Goal: Task Accomplishment & Management: Use online tool/utility

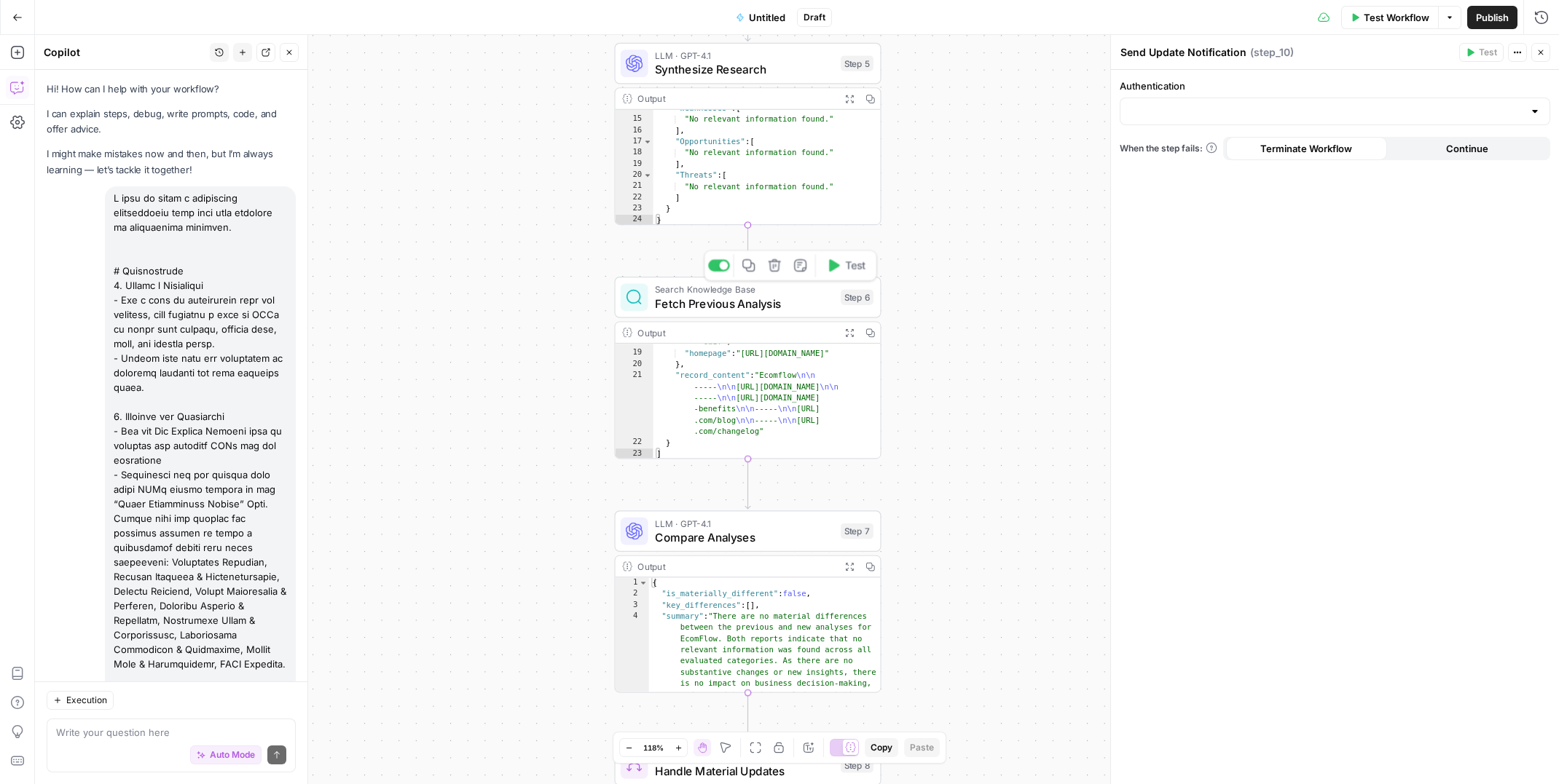
scroll to position [8959, 0]
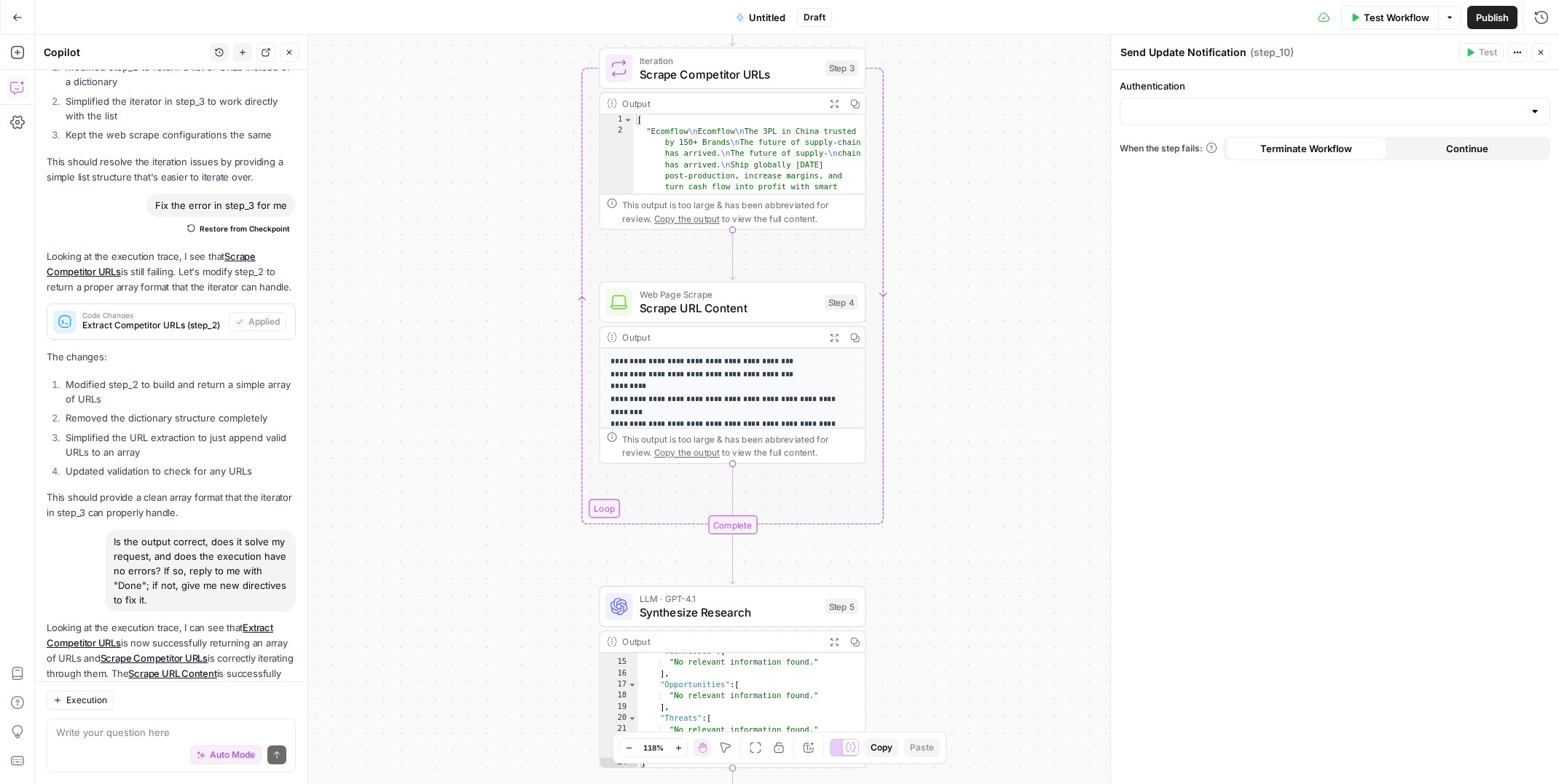
drag, startPoint x: 582, startPoint y: 219, endPoint x: 567, endPoint y: 760, distance: 541.2
click at [567, 760] on div "true false Workflow Set Inputs Inputs Search Knowledge Base Fetch Competitor In…" at bounding box center [797, 410] width 1524 height 749
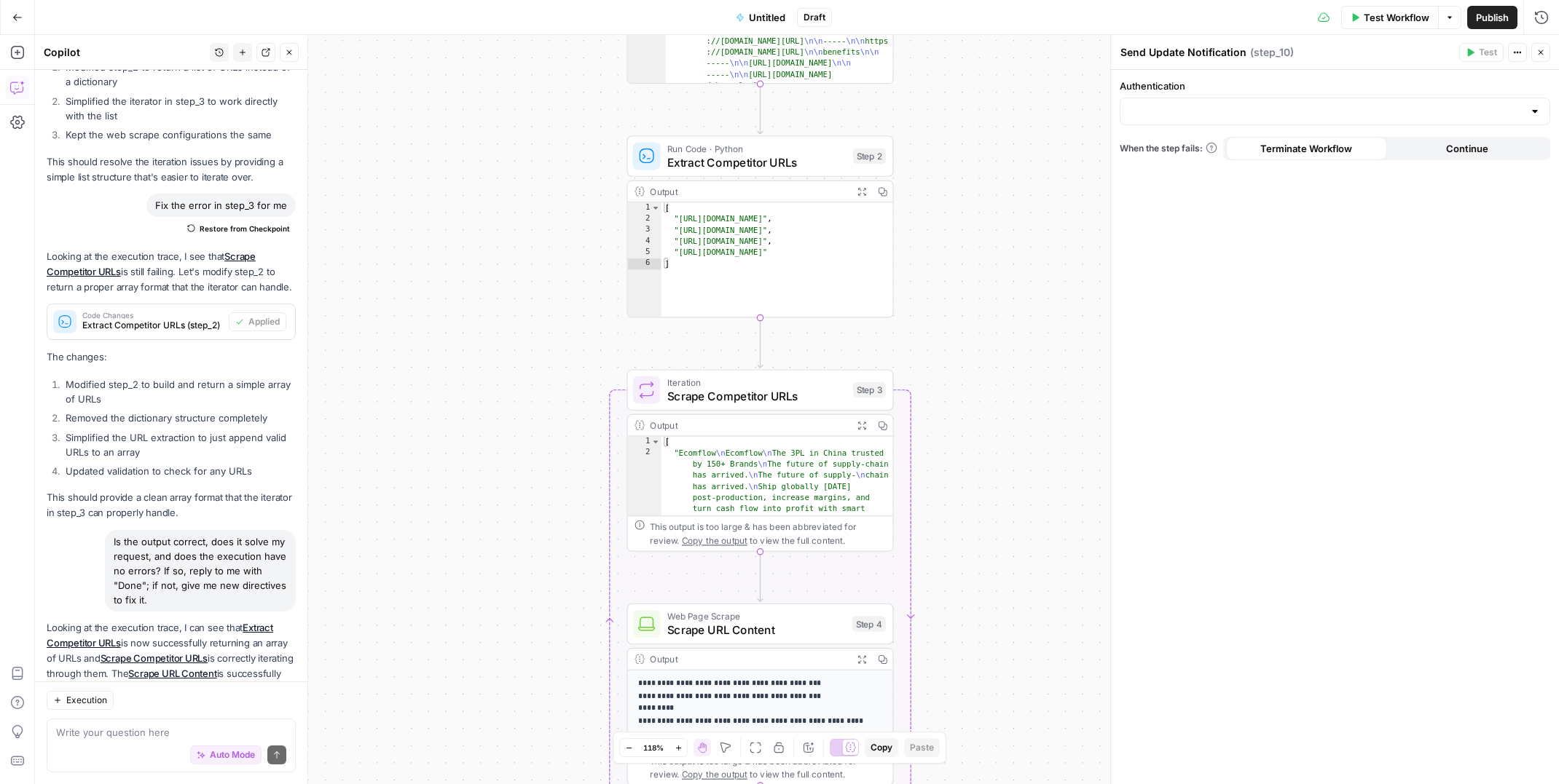
drag, startPoint x: 470, startPoint y: 152, endPoint x: 499, endPoint y: 478, distance: 327.3
click at [495, 484] on div "true false Workflow Set Inputs Inputs Search Knowledge Base Fetch Competitor In…" at bounding box center [797, 410] width 1524 height 749
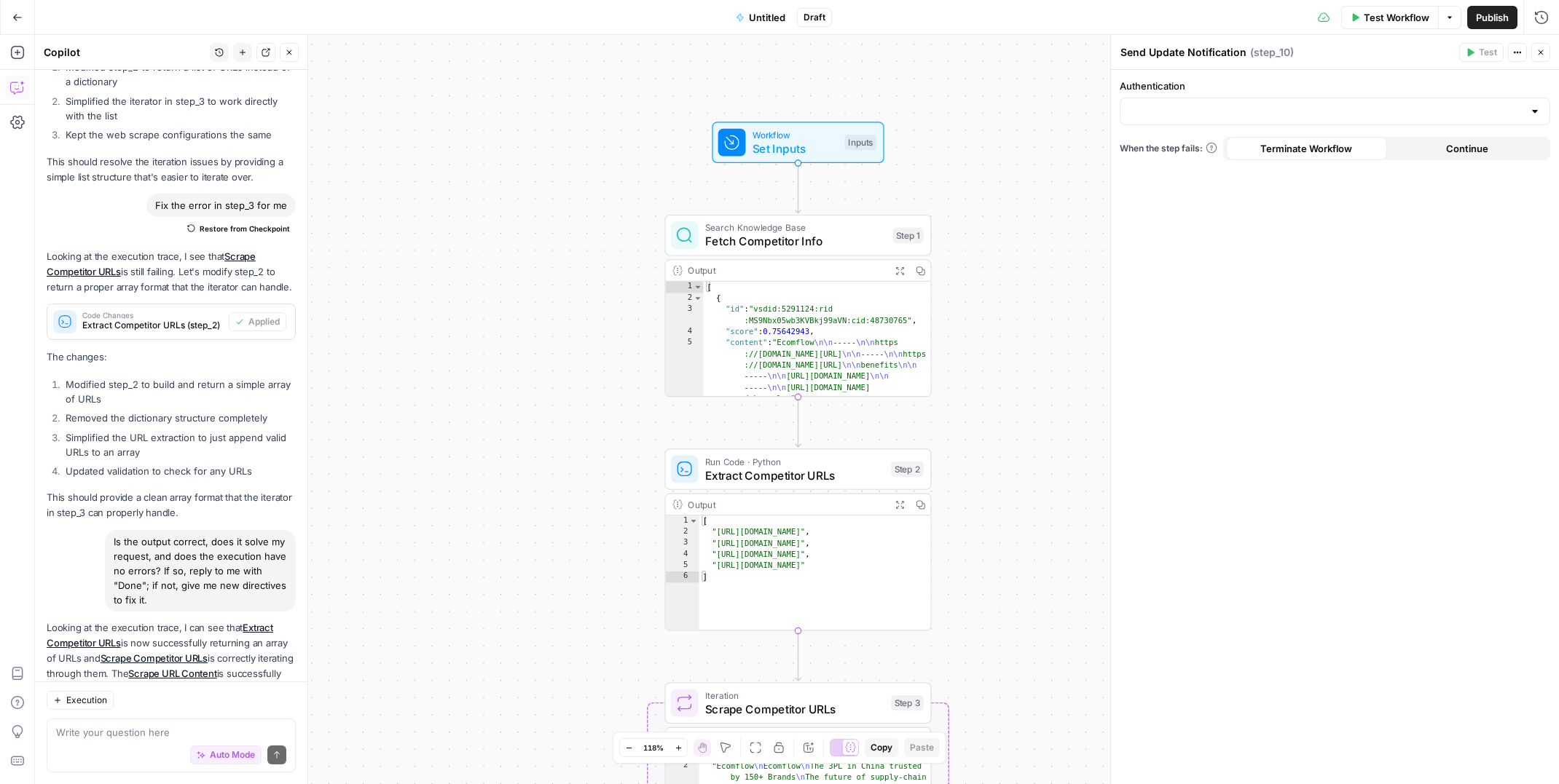
drag, startPoint x: 584, startPoint y: 193, endPoint x: 601, endPoint y: 369, distance: 176.8
click at [605, 374] on div "true false Workflow Set Inputs Inputs Search Knowledge Base Fetch Competitor In…" at bounding box center [797, 410] width 1524 height 749
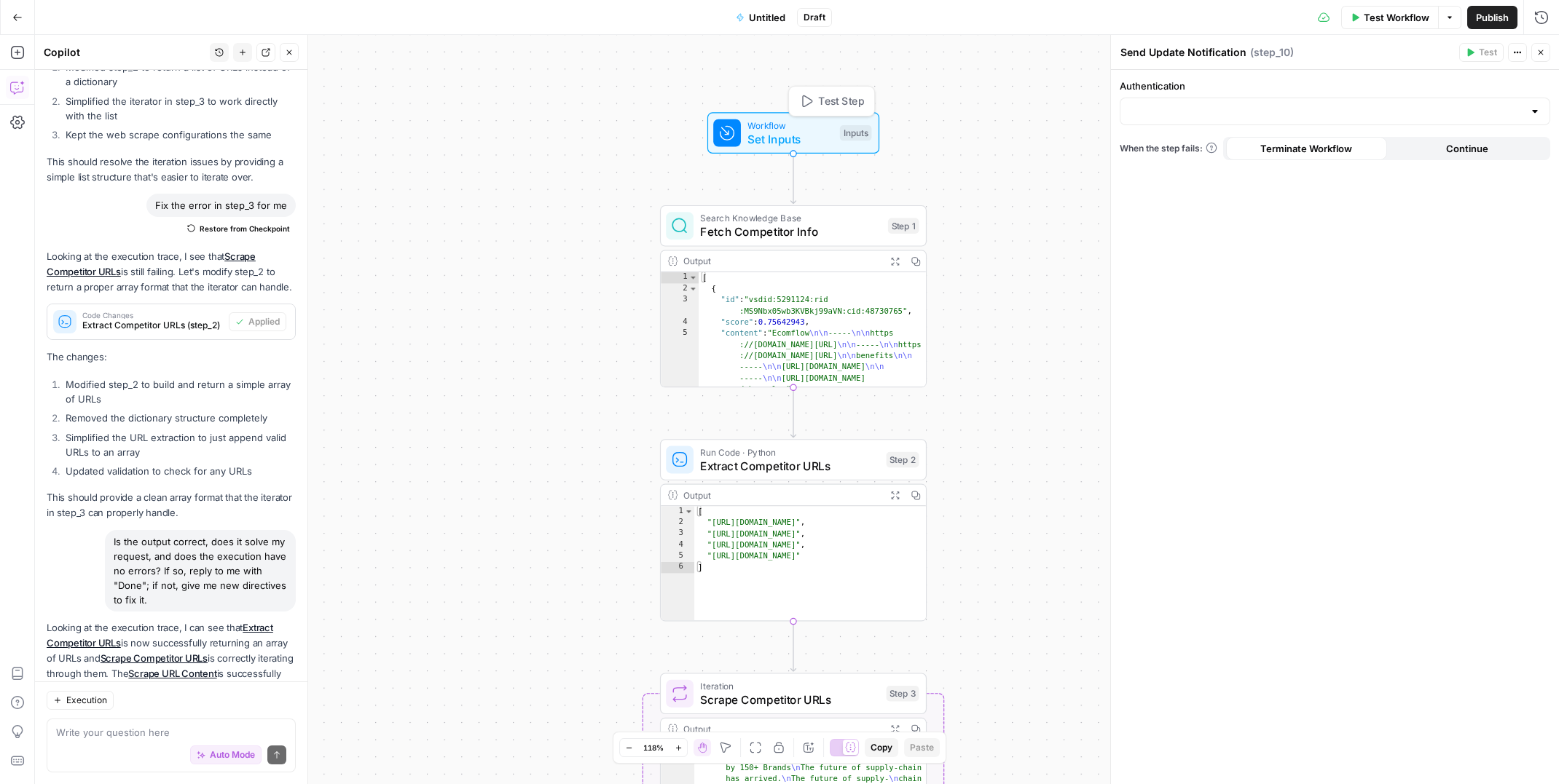
click at [757, 128] on span "Workflow" at bounding box center [790, 125] width 85 height 14
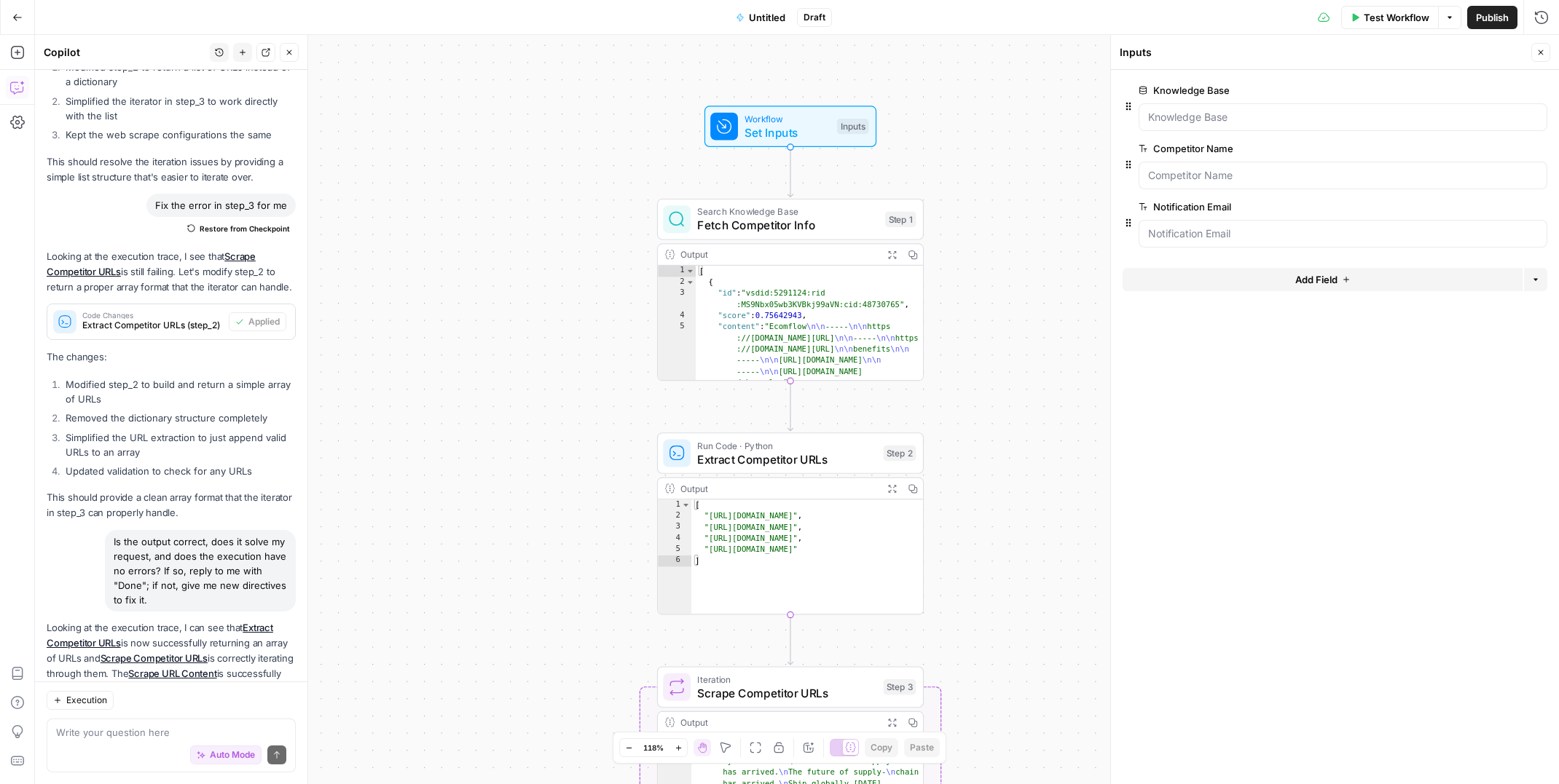
drag, startPoint x: 600, startPoint y: 549, endPoint x: 573, endPoint y: 365, distance: 186.0
click at [574, 365] on div "true false Workflow Set Inputs Inputs Search Knowledge Base Fetch Competitor In…" at bounding box center [797, 410] width 1524 height 749
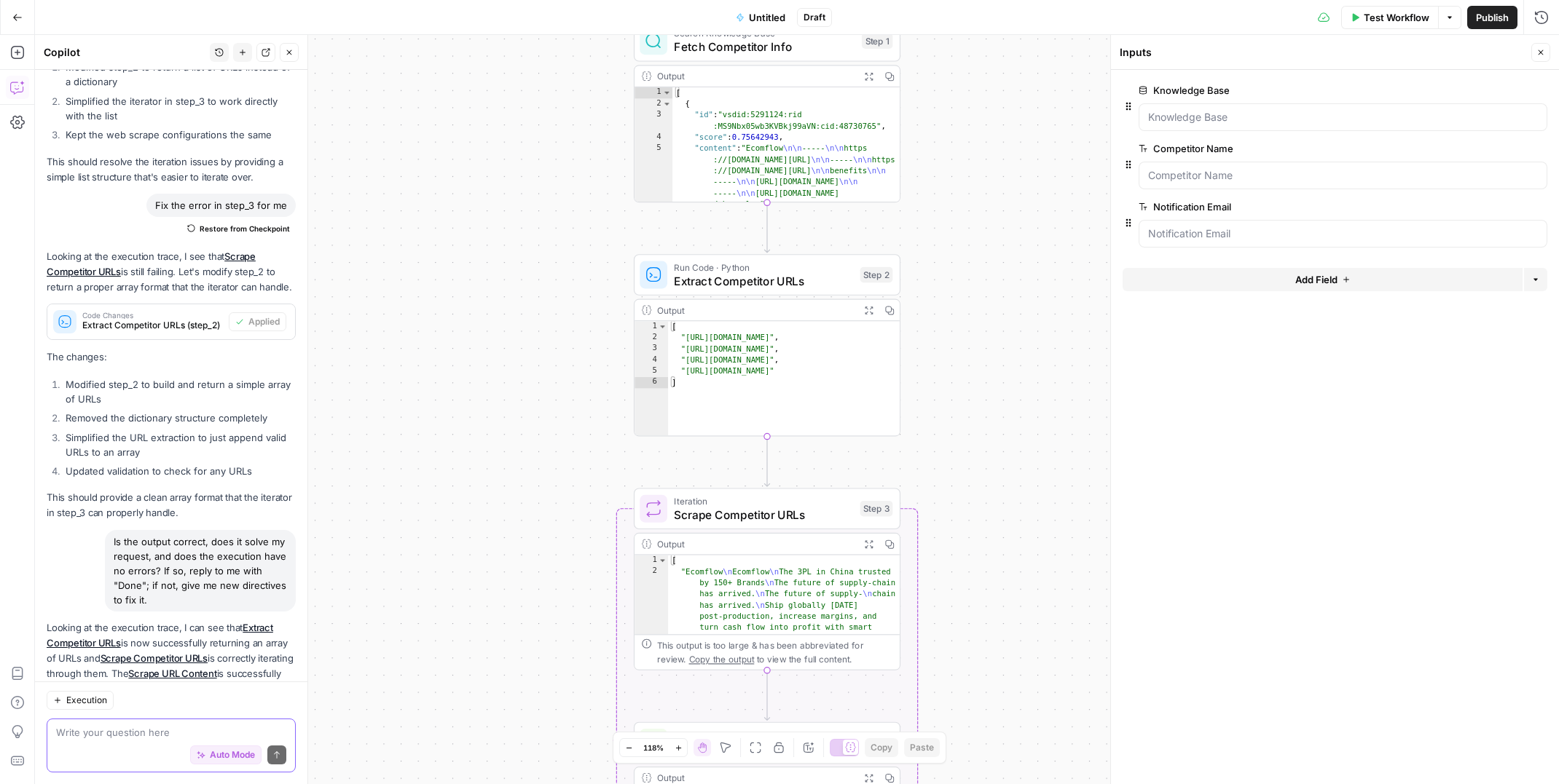
click at [120, 732] on textarea at bounding box center [170, 732] width 230 height 15
type textarea "I want to create a slack notification when the"
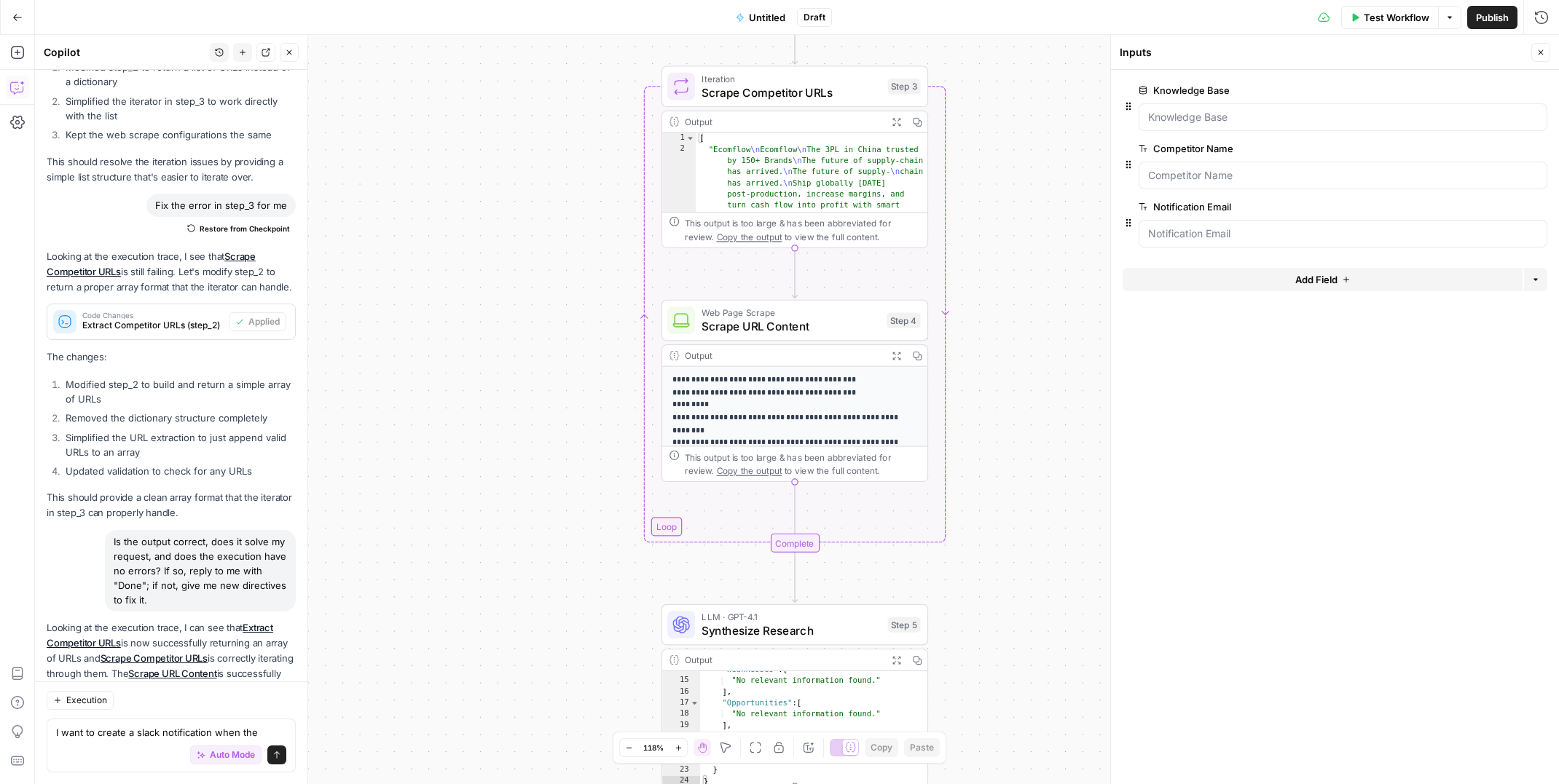
drag, startPoint x: 423, startPoint y: 555, endPoint x: 428, endPoint y: 283, distance: 272.0
click at [422, 238] on div "true false Workflow Set Inputs Inputs Search Knowledge Base Fetch Competitor In…" at bounding box center [797, 410] width 1524 height 749
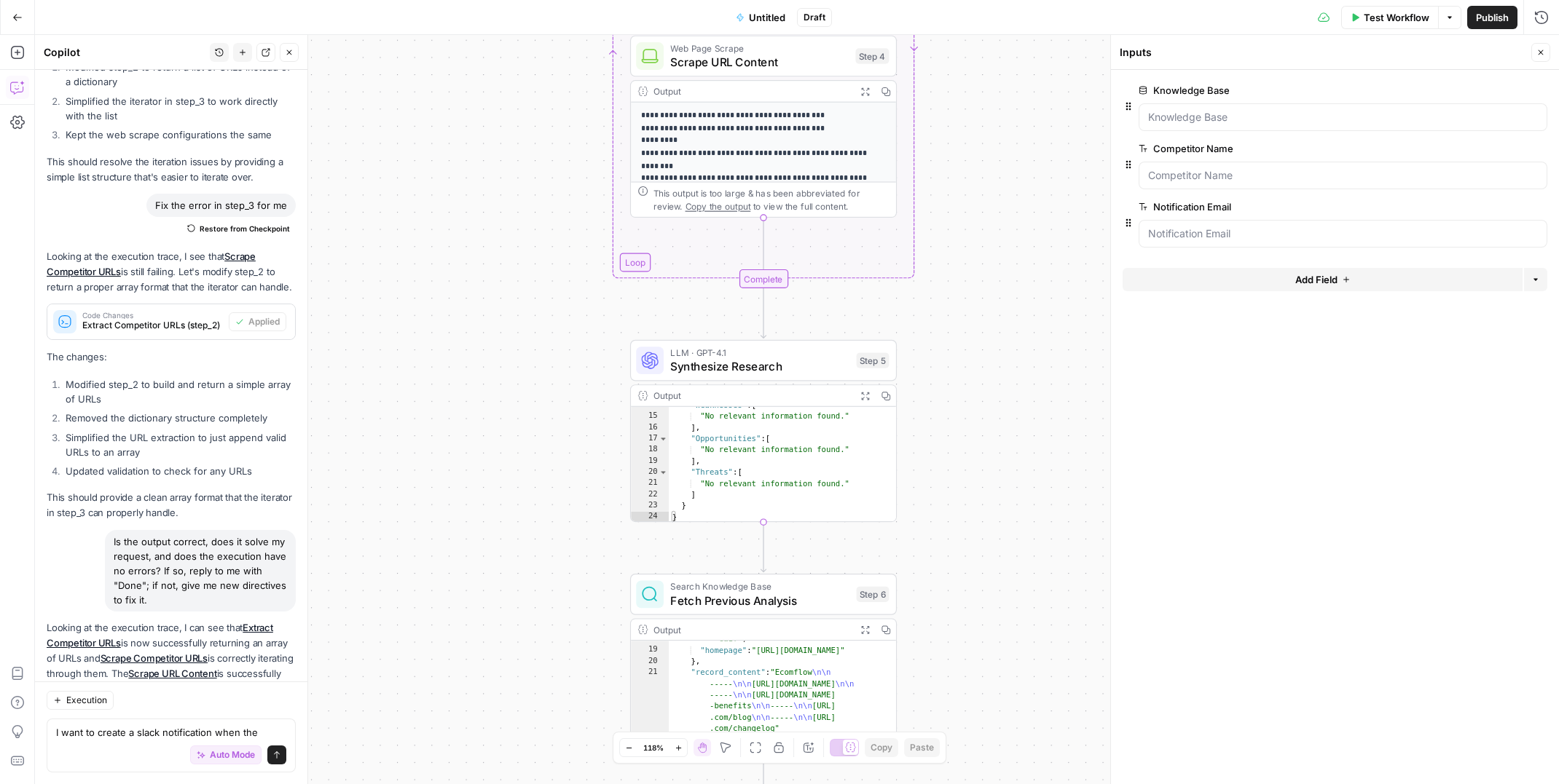
drag, startPoint x: 488, startPoint y: 619, endPoint x: 475, endPoint y: 392, distance: 227.4
click at [475, 392] on div "true false Workflow Set Inputs Inputs Search Knowledge Base Fetch Competitor In…" at bounding box center [797, 410] width 1524 height 749
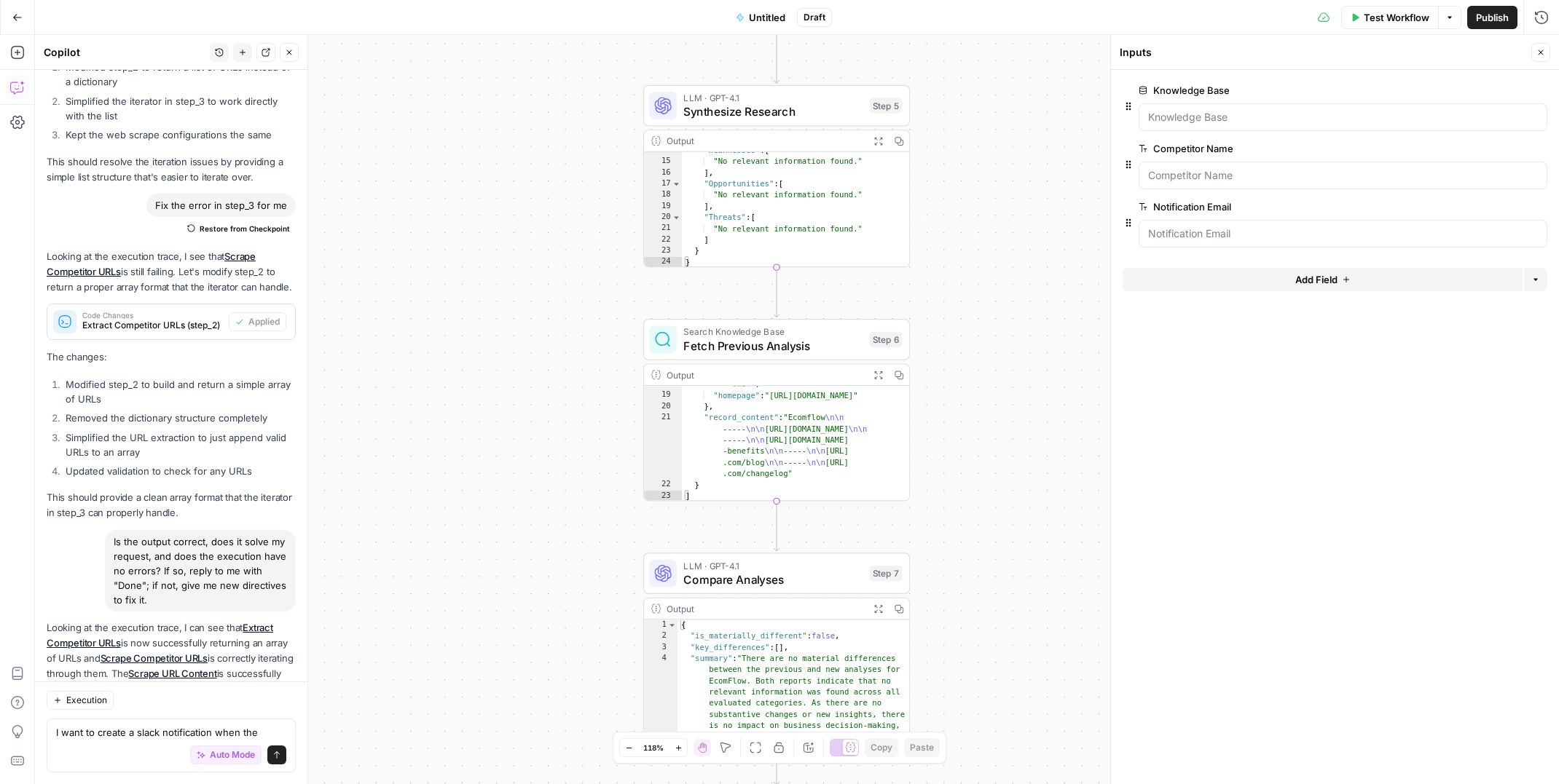
drag, startPoint x: 494, startPoint y: 551, endPoint x: 448, endPoint y: 421, distance: 137.9
click at [501, 343] on div "true false Workflow Set Inputs Inputs Search Knowledge Base Fetch Competitor In…" at bounding box center [797, 410] width 1524 height 749
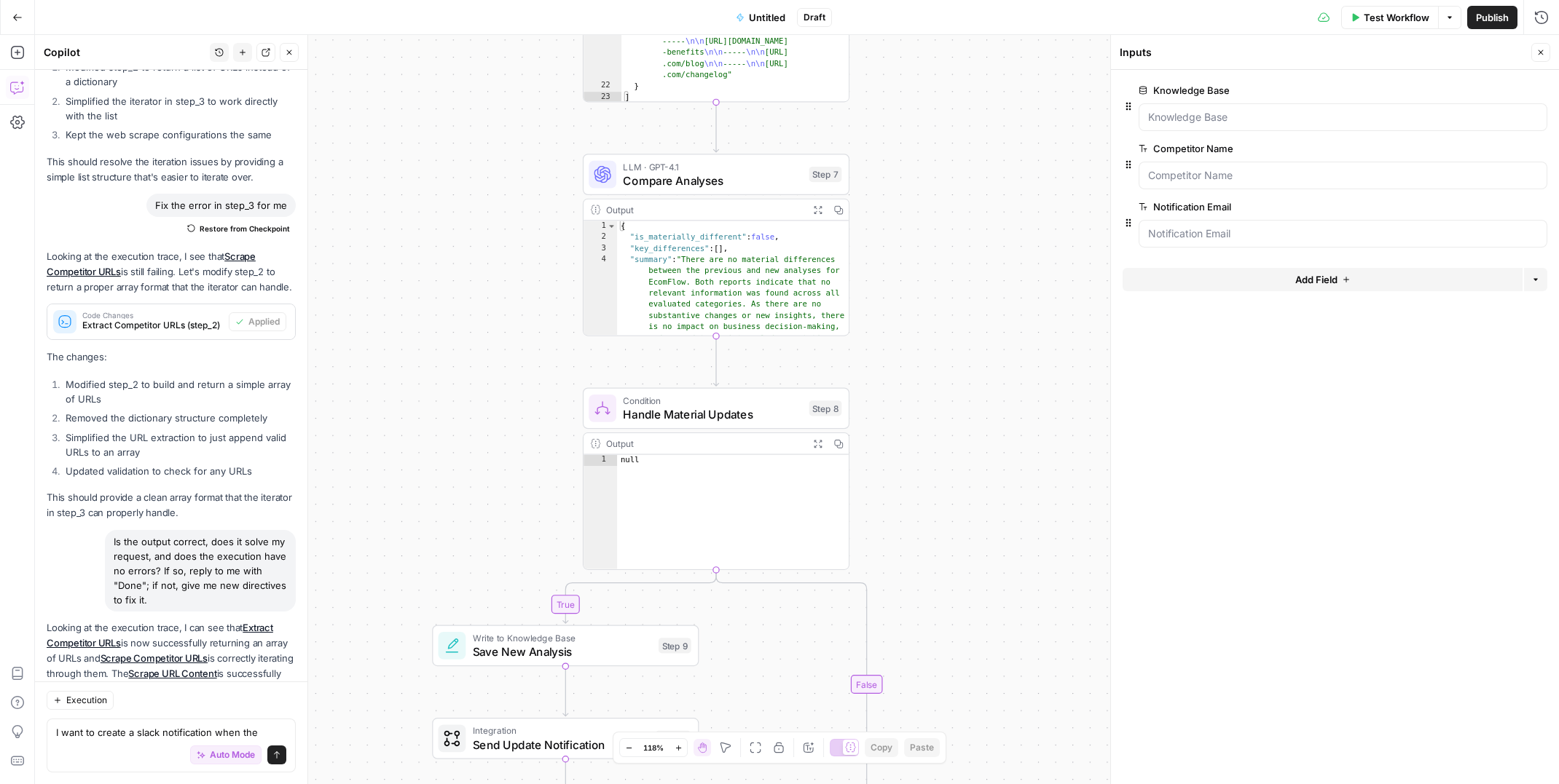
drag, startPoint x: 449, startPoint y: 545, endPoint x: 393, endPoint y: 161, distance: 388.1
click at [390, 160] on div "true false Workflow Set Inputs Inputs Search Knowledge Base Fetch Competitor In…" at bounding box center [797, 410] width 1524 height 749
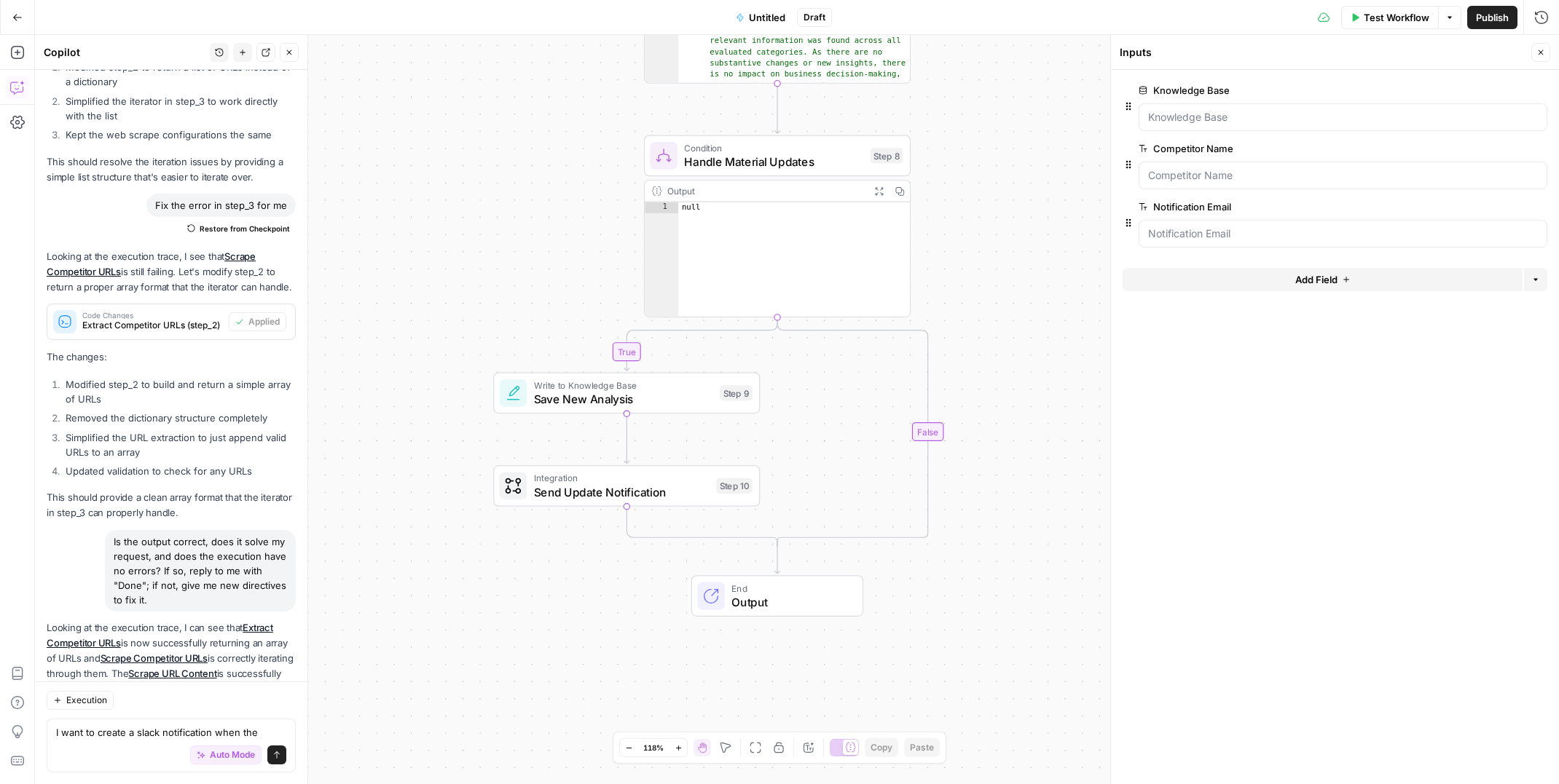
drag, startPoint x: 496, startPoint y: 345, endPoint x: 489, endPoint y: 311, distance: 34.7
click at [490, 310] on div "true false Workflow Set Inputs Inputs Search Knowledge Base Fetch Competitor In…" at bounding box center [797, 410] width 1524 height 749
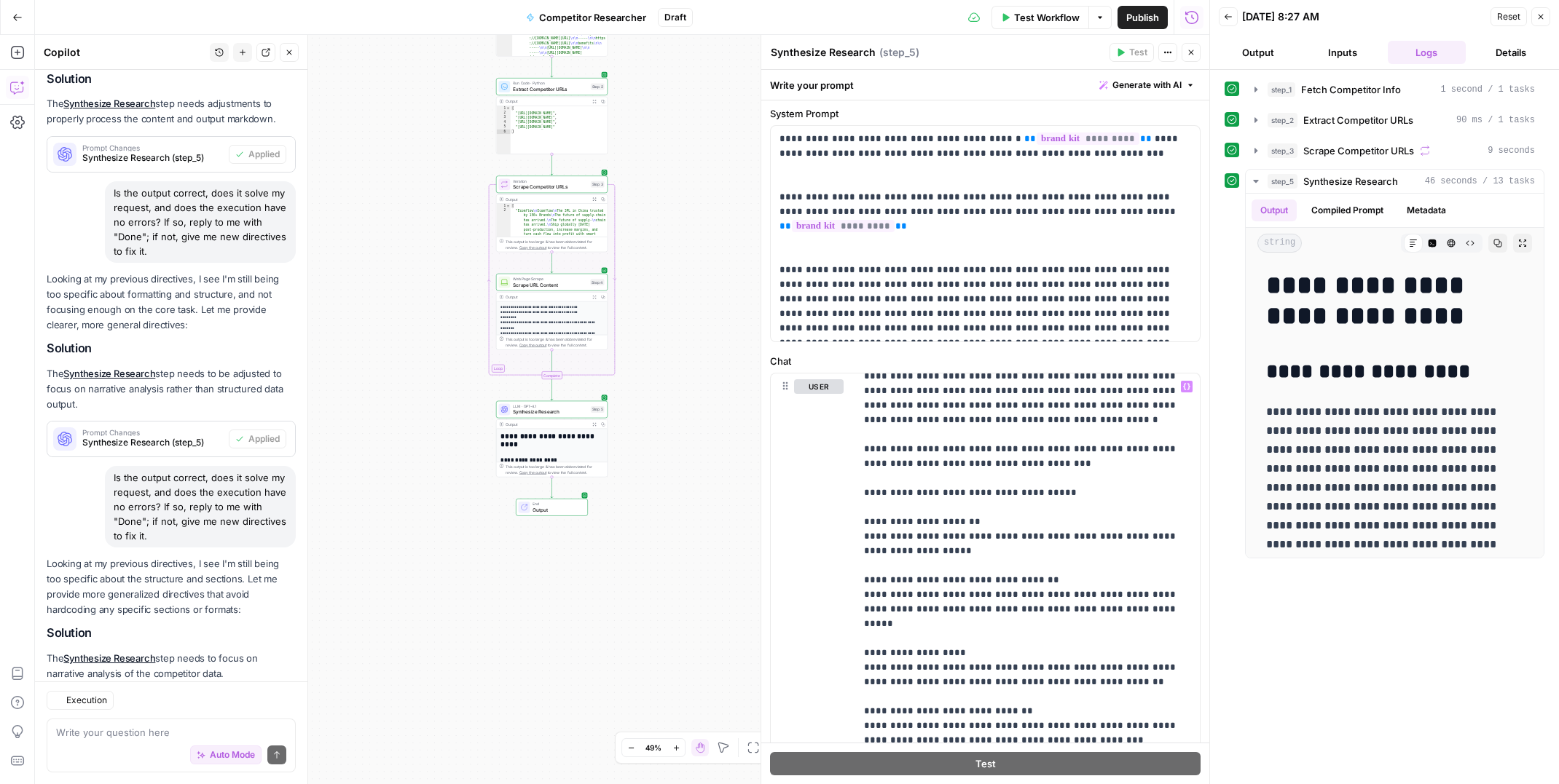
scroll to position [1632, 0]
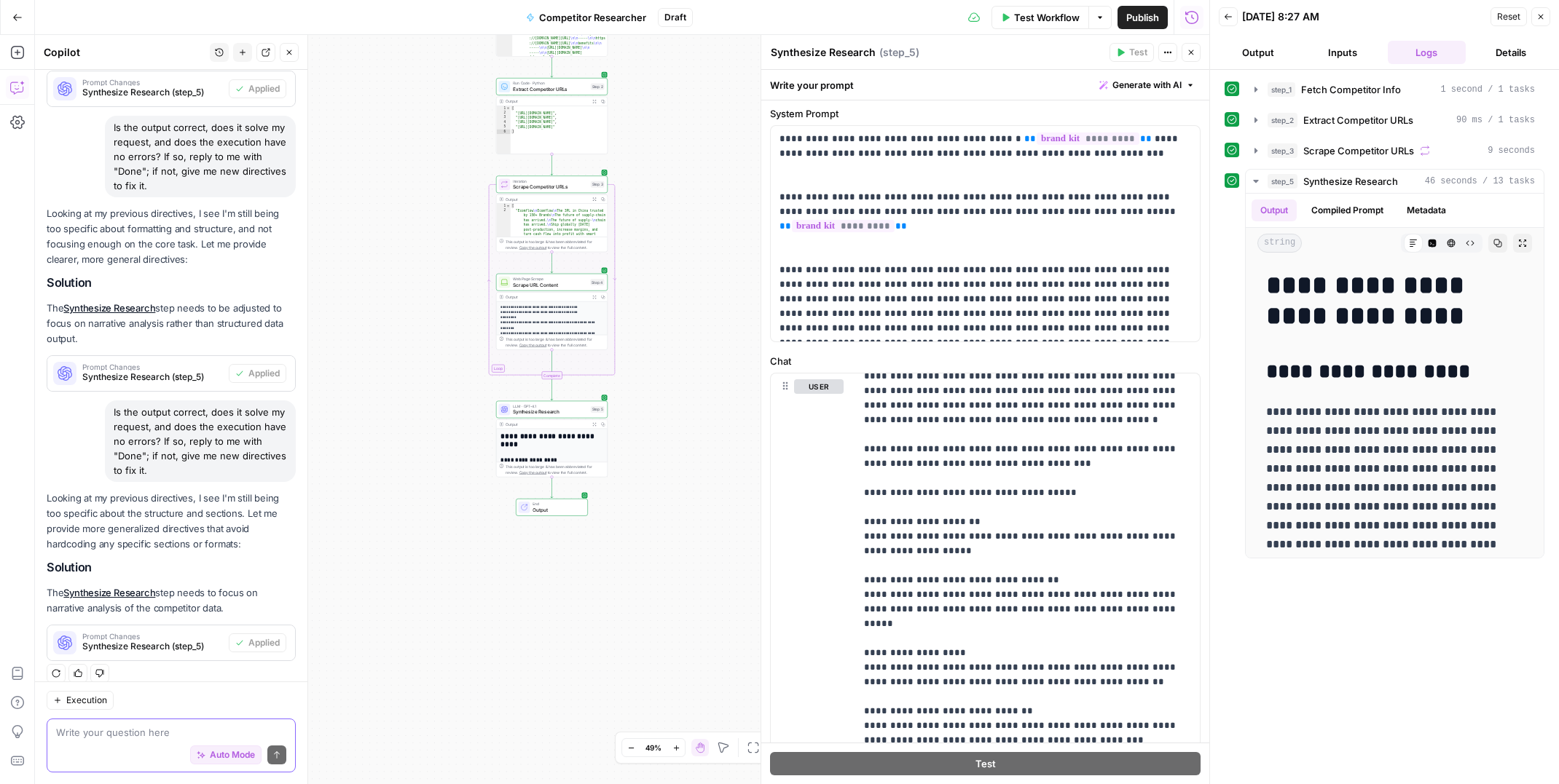
click at [143, 729] on textarea at bounding box center [170, 732] width 230 height 15
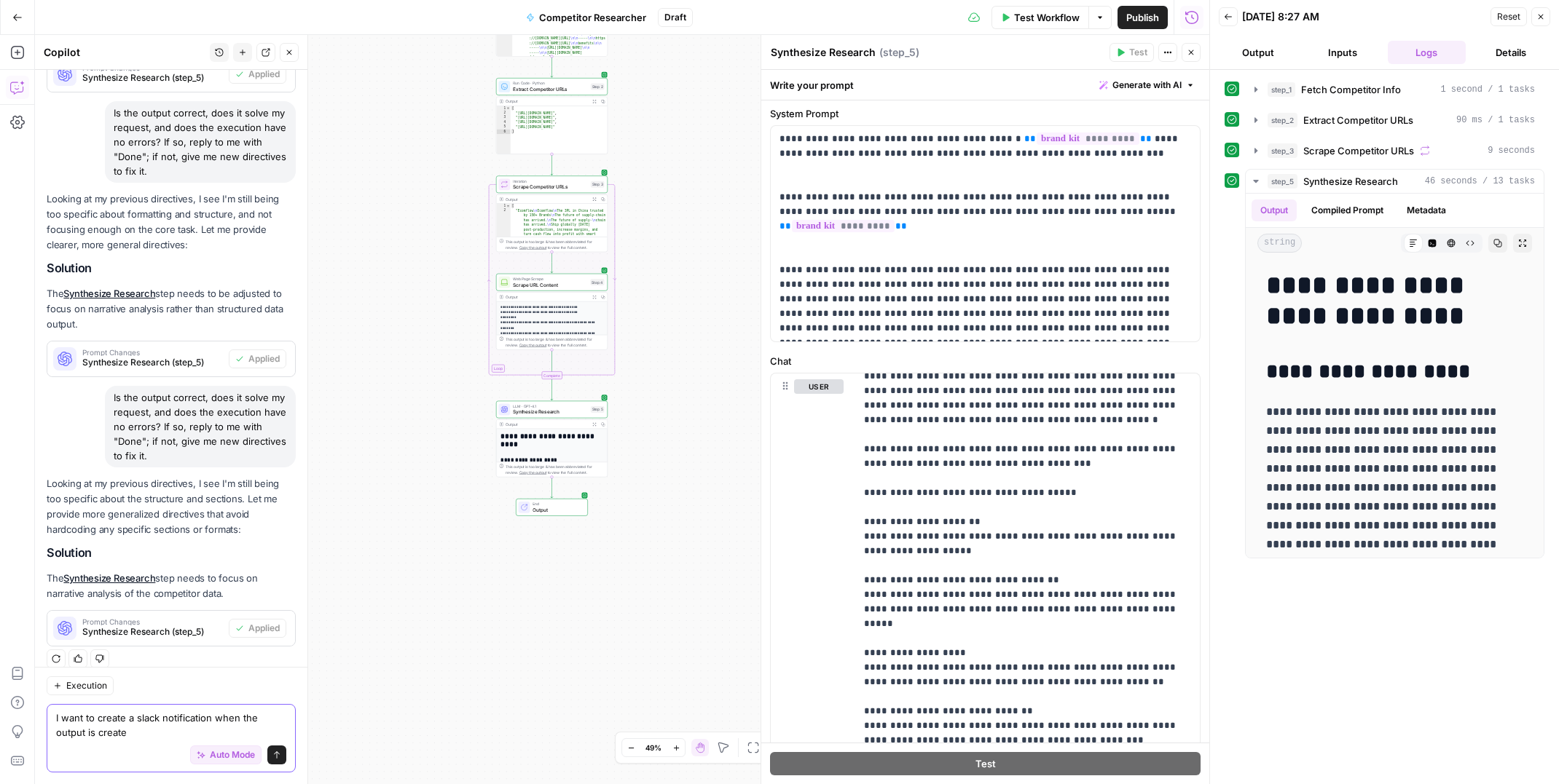
type textarea "I want to create a slack notification when the output is created"
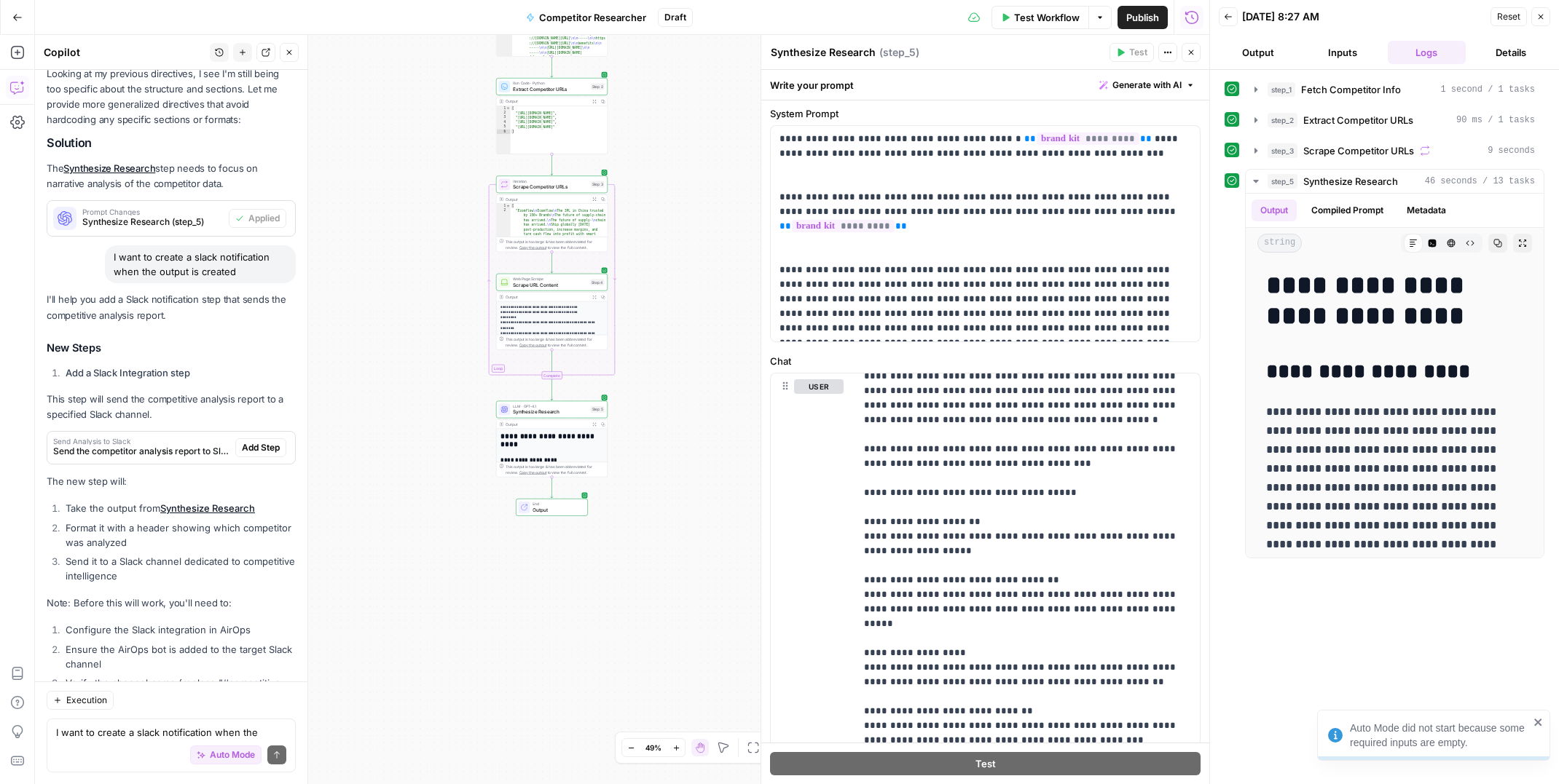
scroll to position [2128, 0]
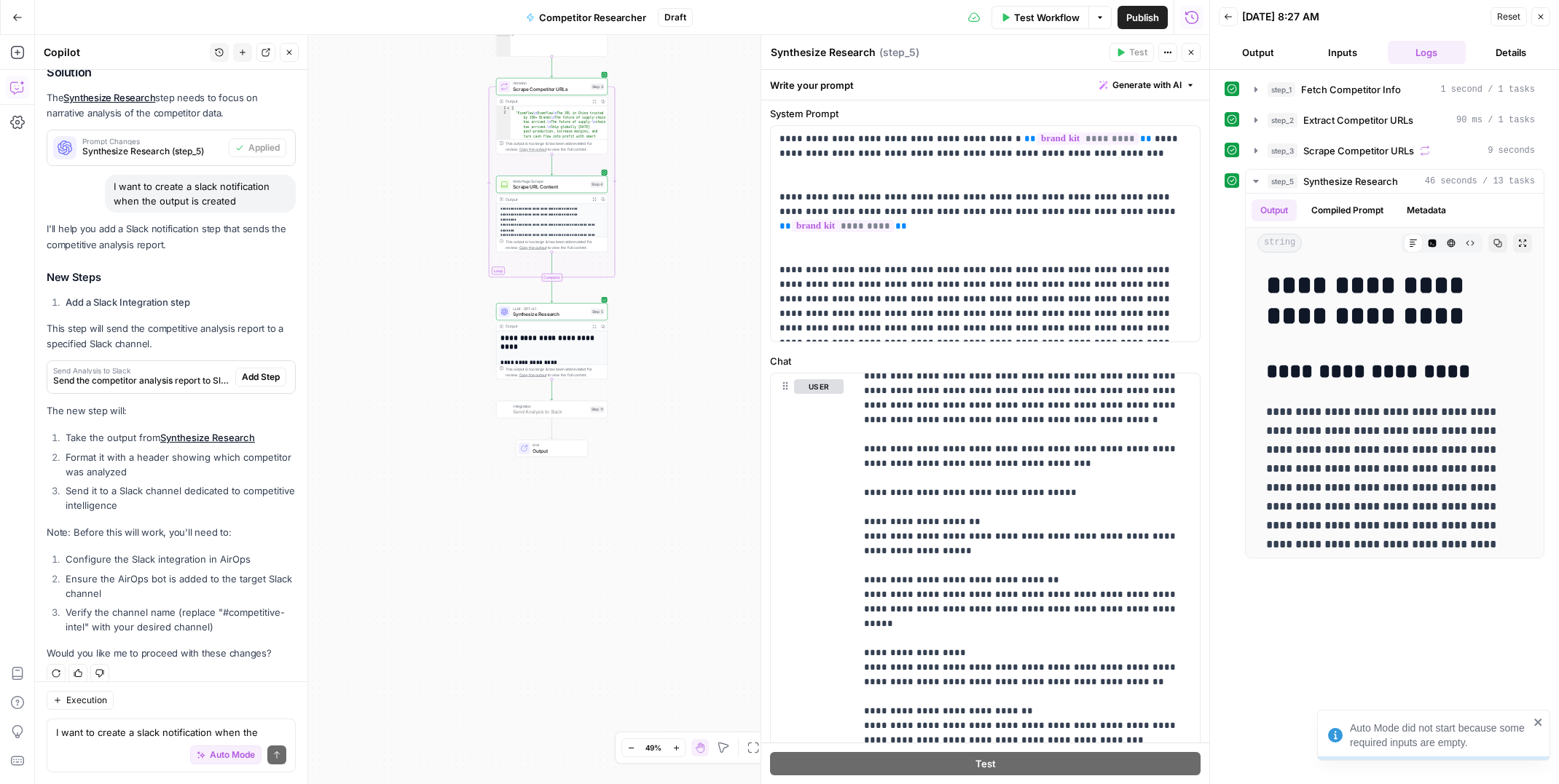
click at [262, 370] on span "Add Step" at bounding box center [261, 377] width 38 height 13
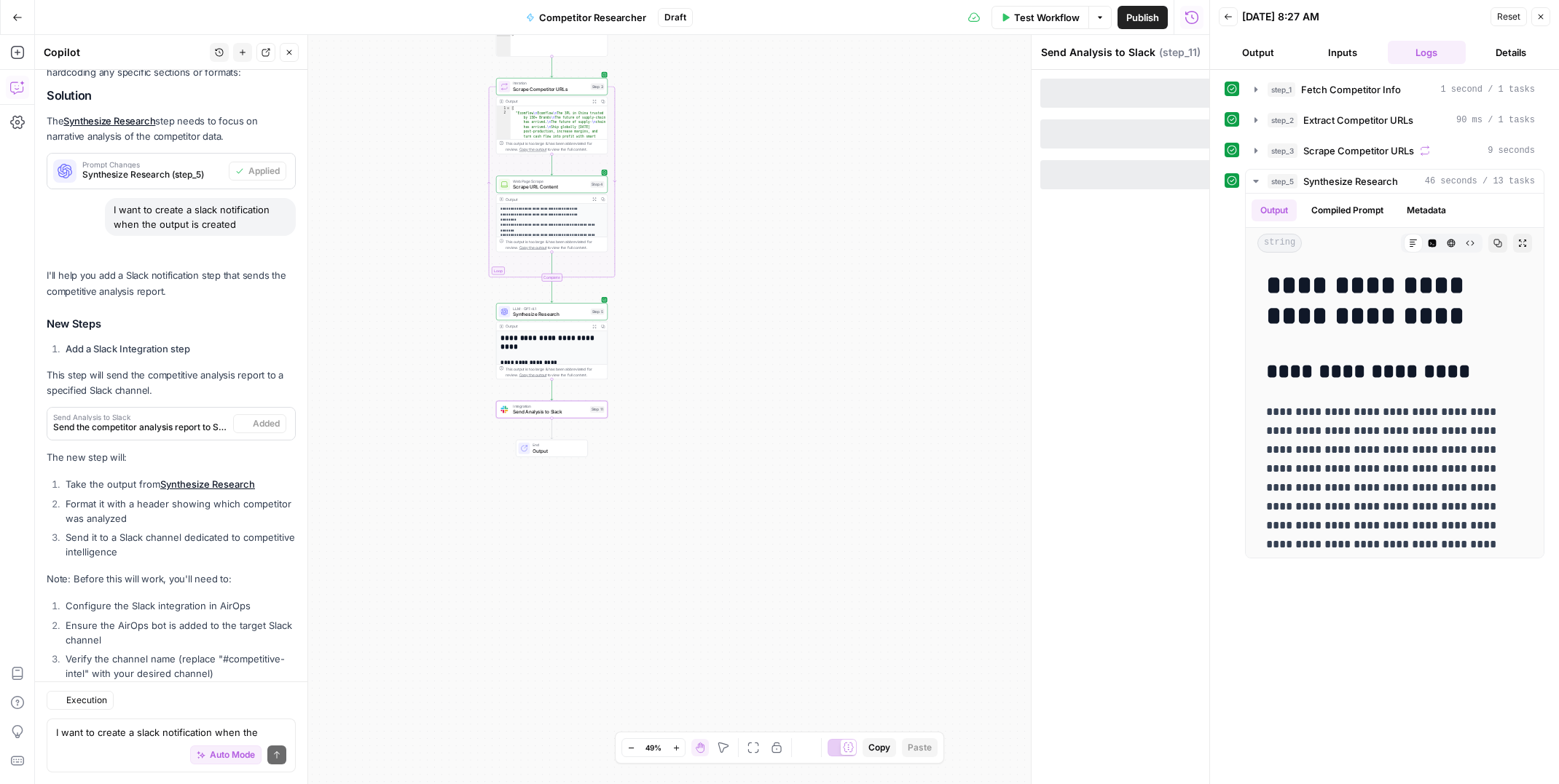
scroll to position [2150, 0]
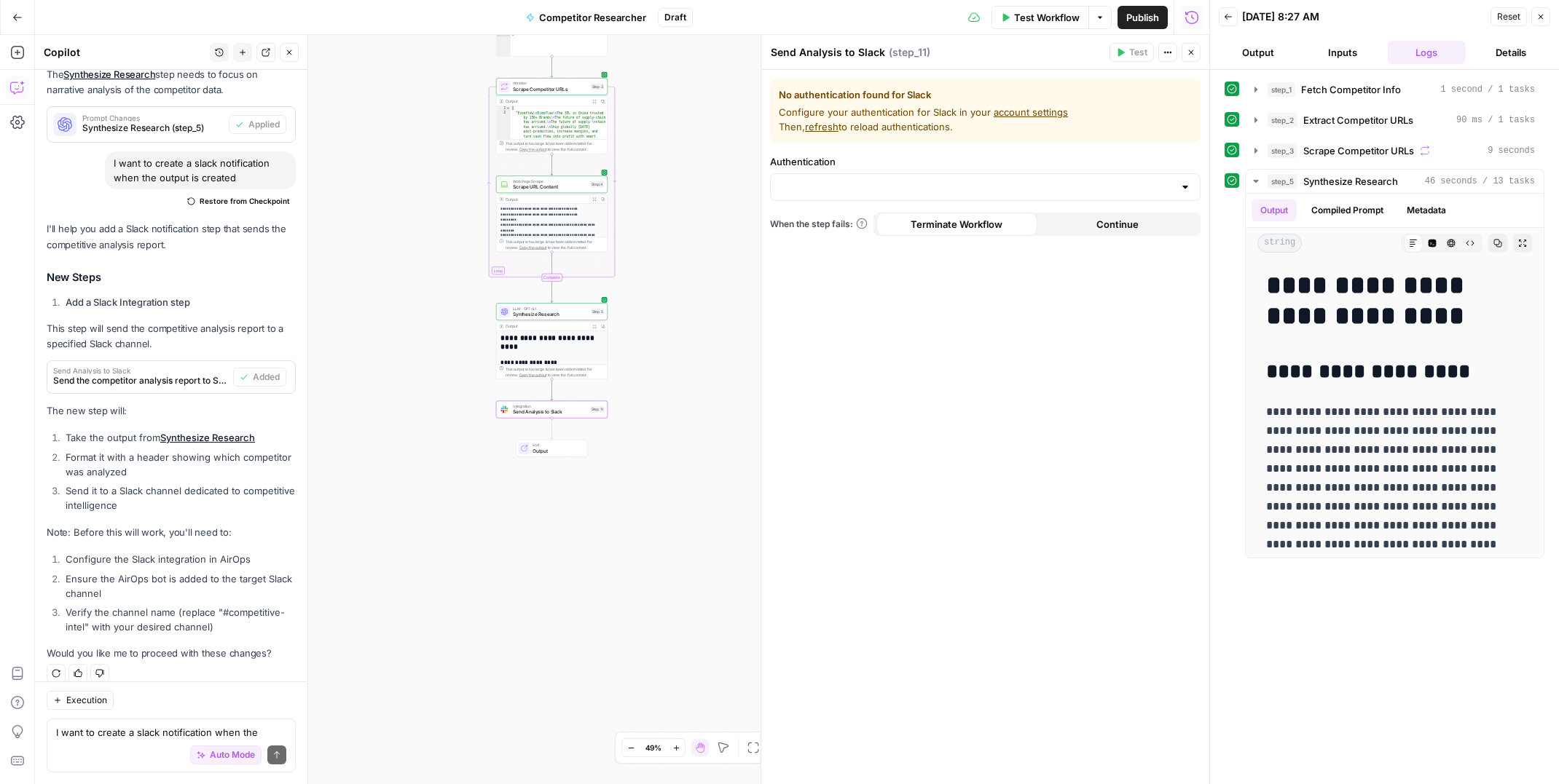
click at [1018, 111] on link "account settings" at bounding box center [1030, 112] width 75 height 11
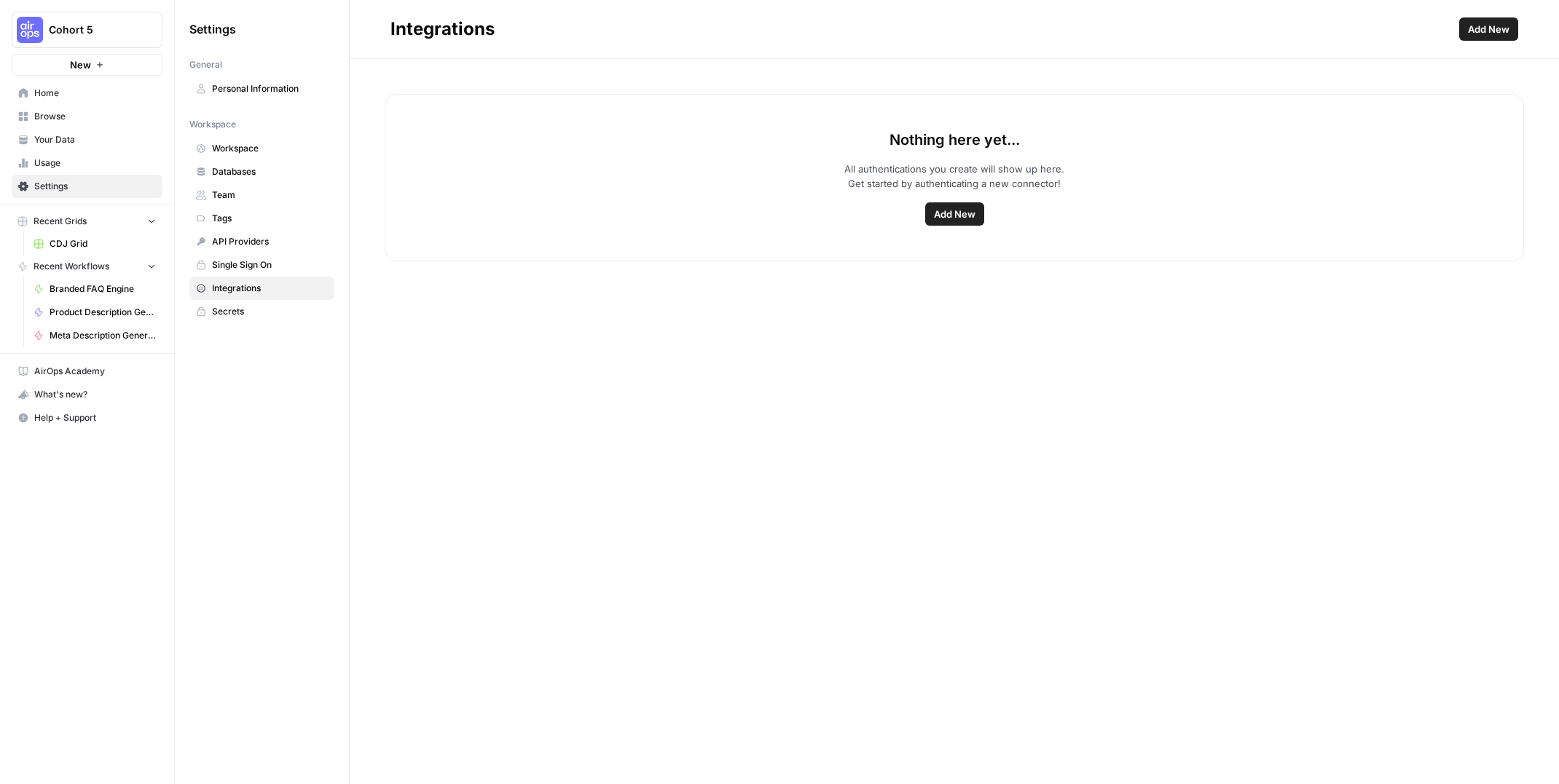
click at [957, 207] on span "Add New" at bounding box center [954, 214] width 42 height 15
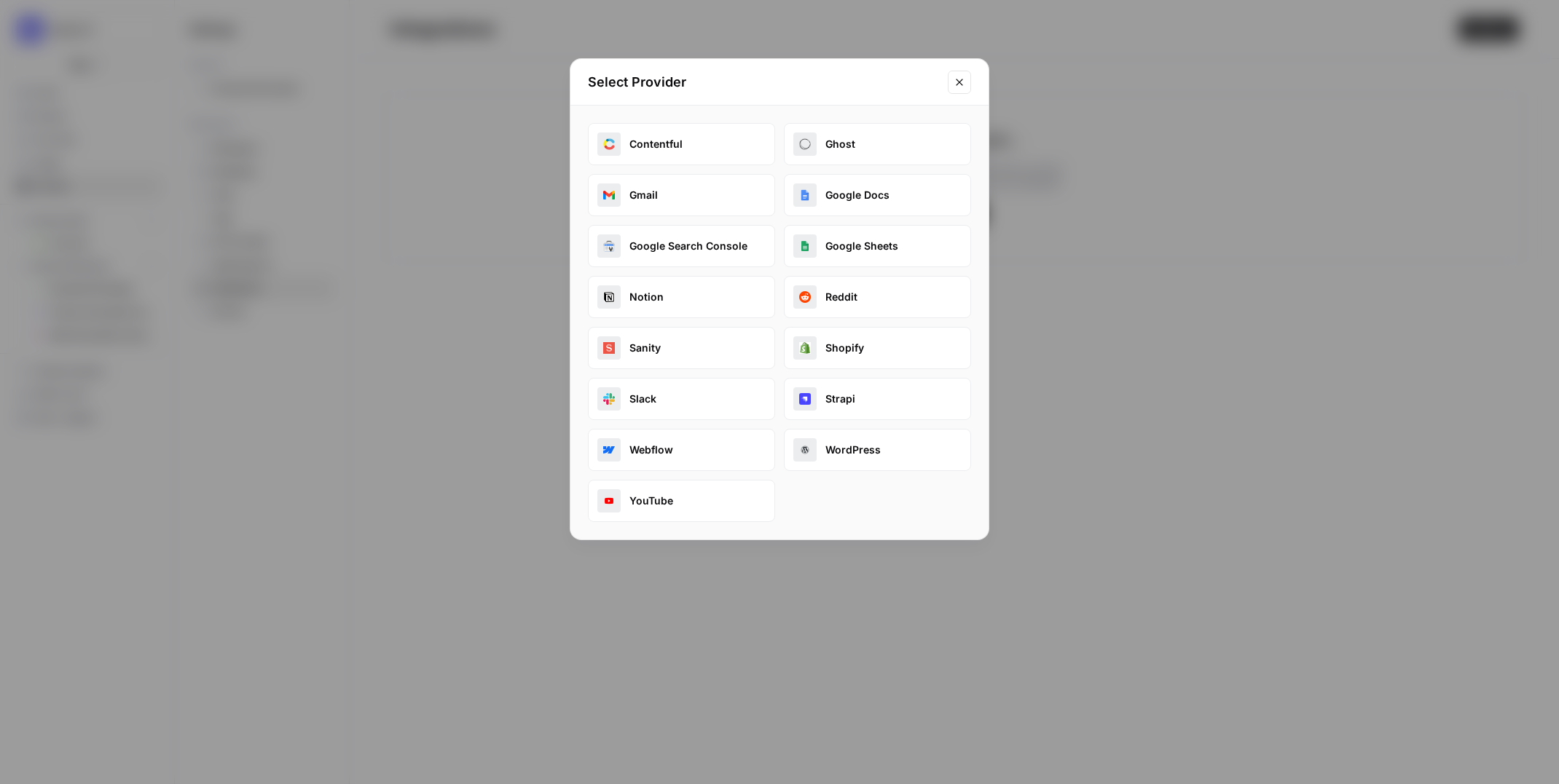
click at [652, 390] on button "Slack" at bounding box center [681, 399] width 187 height 43
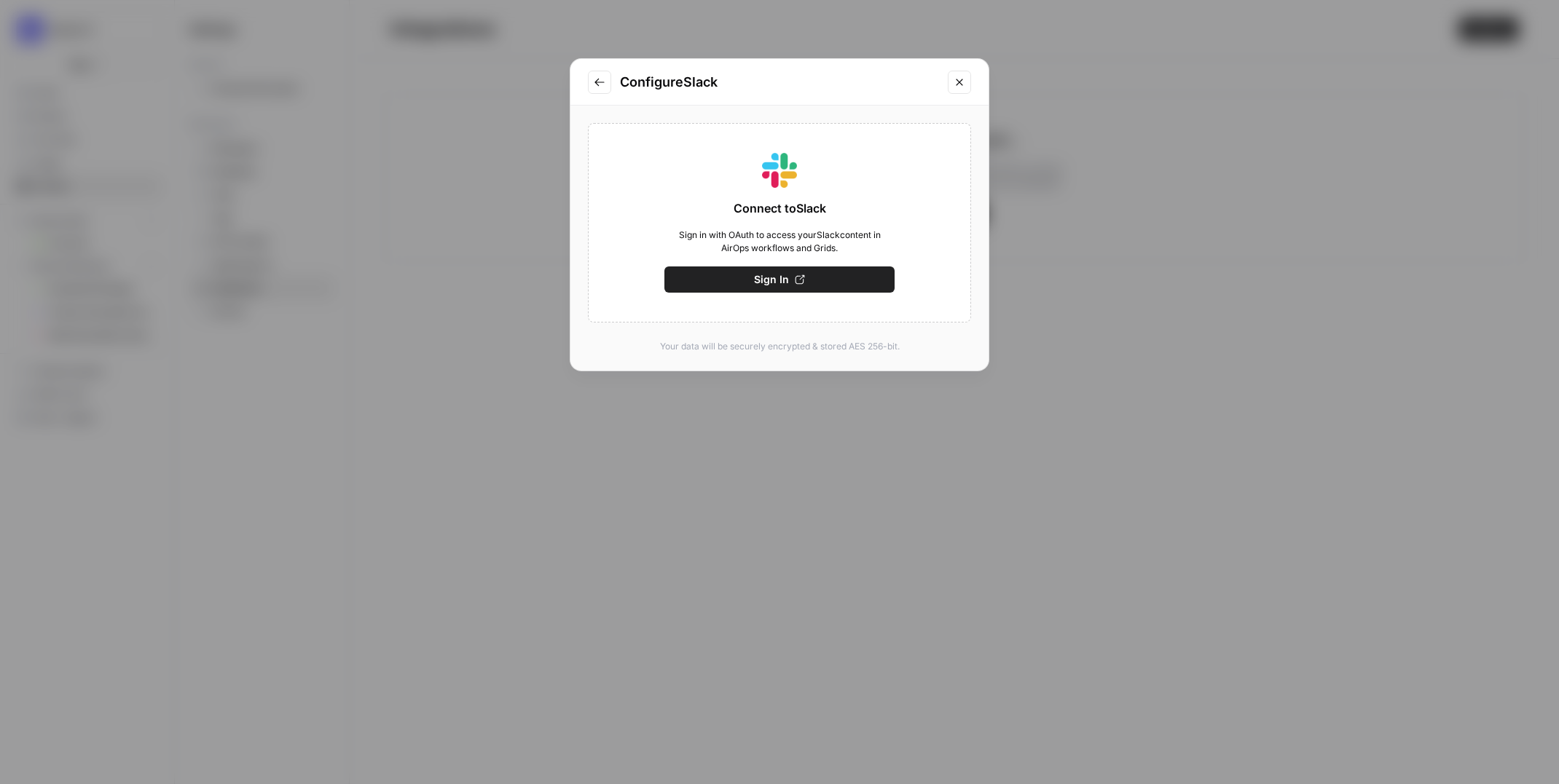
click at [787, 283] on span "Sign In" at bounding box center [771, 279] width 35 height 15
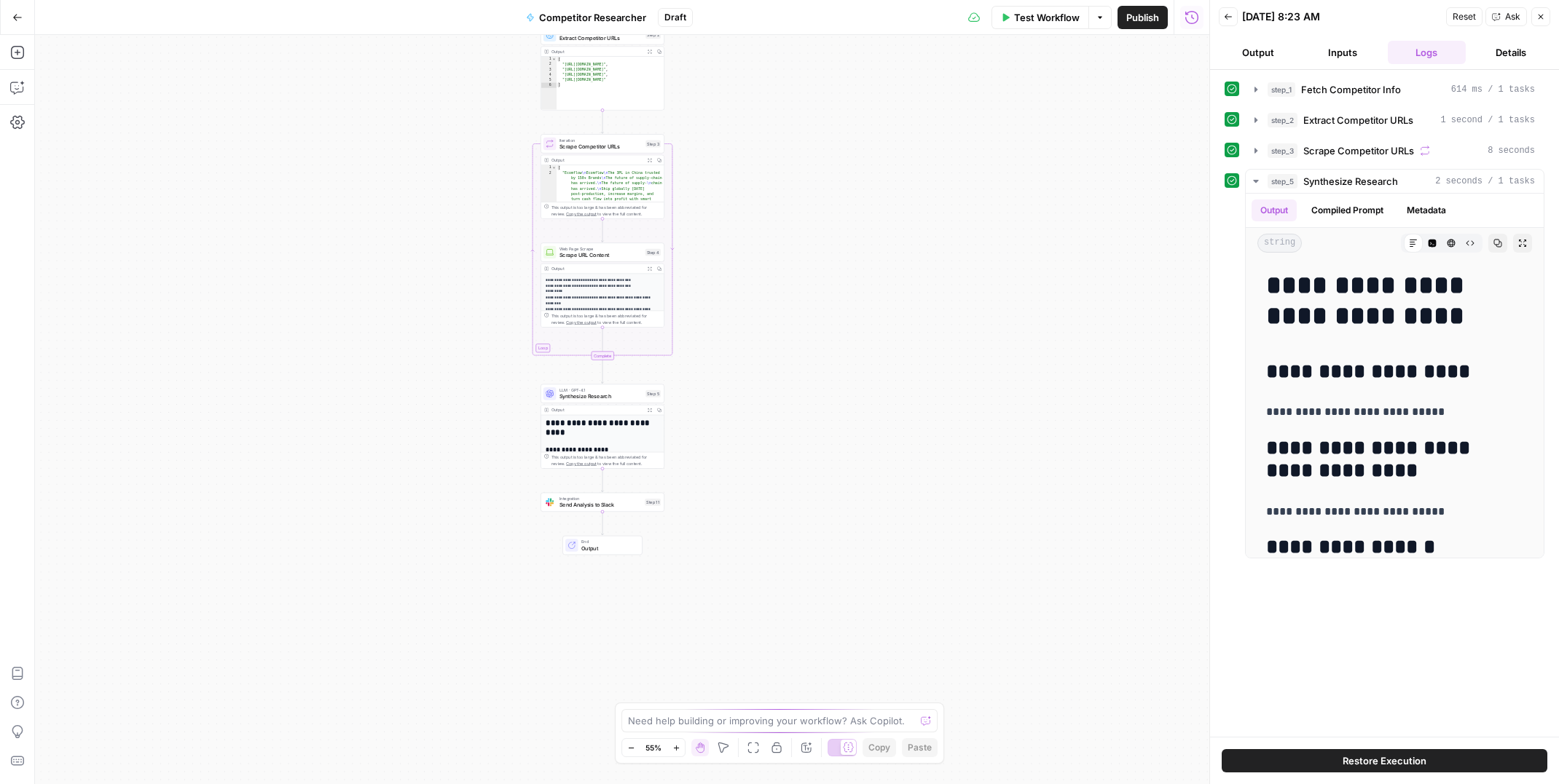
drag, startPoint x: 523, startPoint y: 423, endPoint x: 502, endPoint y: 253, distance: 171.3
click at [499, 238] on div "Workflow Set Inputs Inputs Search Knowledge Base Fetch Competitor Info Step 1 O…" at bounding box center [622, 410] width 1175 height 749
click at [572, 501] on span "Send Analysis to Slack" at bounding box center [600, 501] width 82 height 8
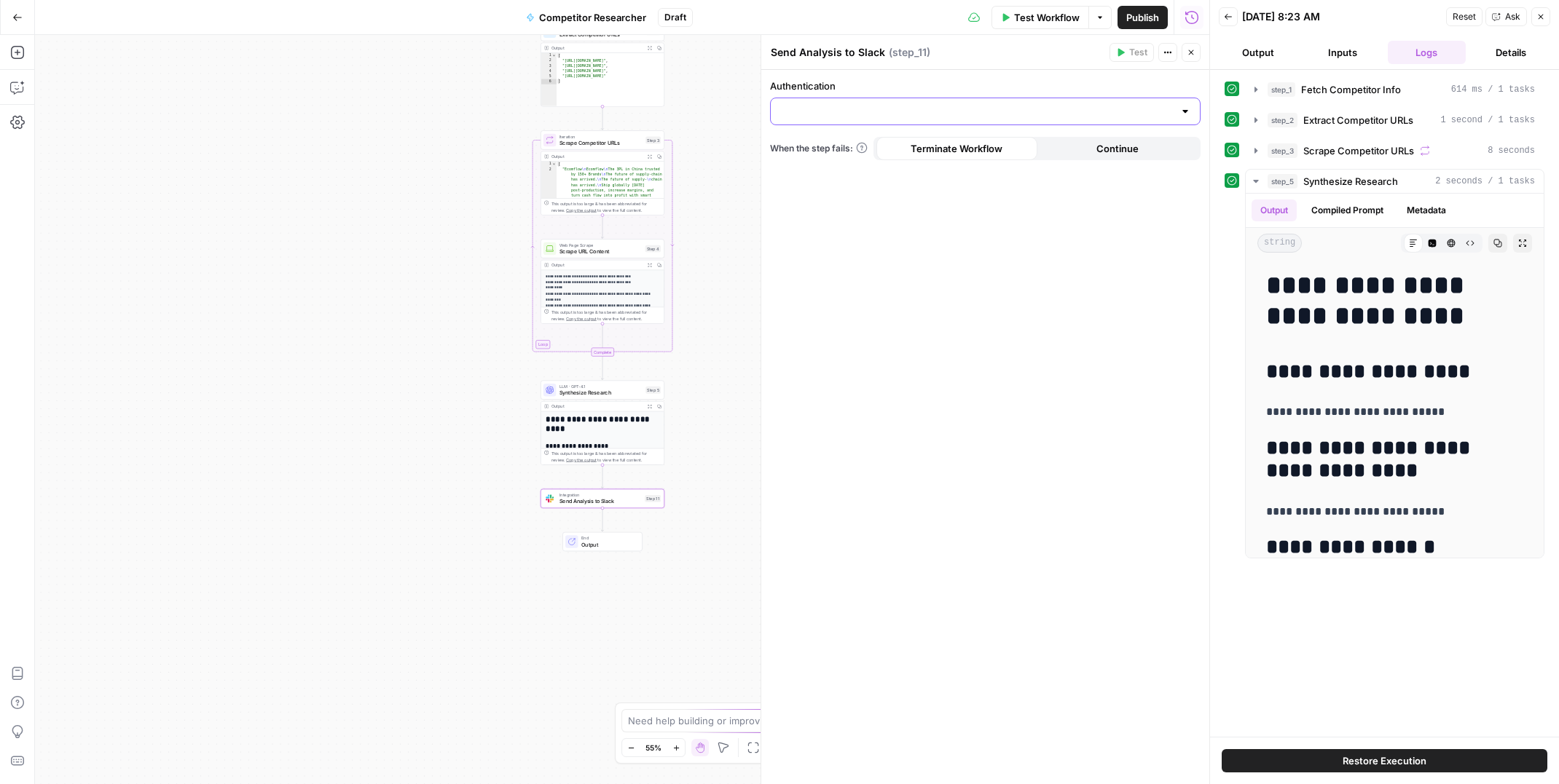
click at [866, 114] on input "Authentication" at bounding box center [976, 111] width 394 height 15
click at [825, 147] on span "Slack 1" at bounding box center [982, 148] width 400 height 15
type input "Slack 1"
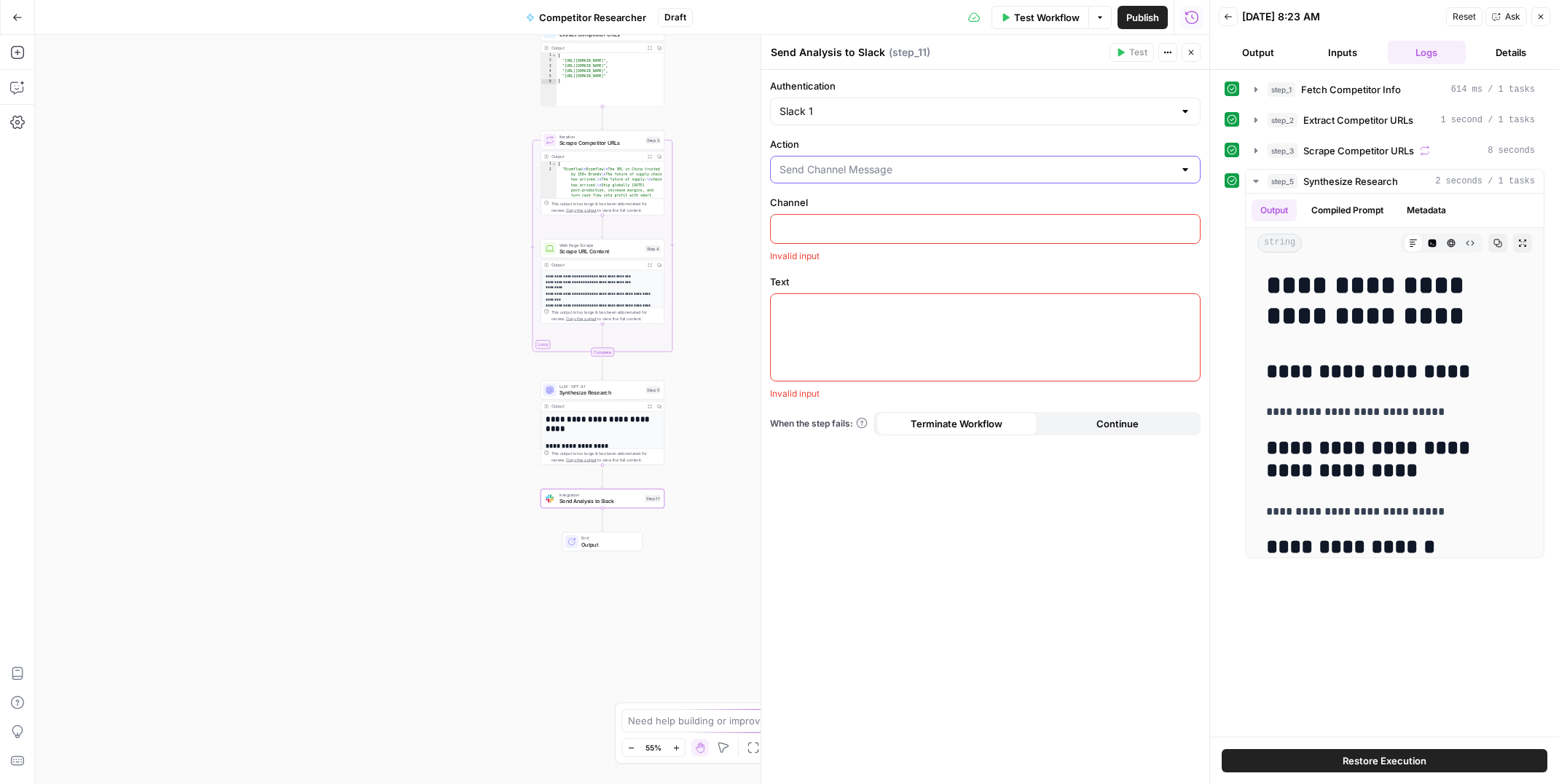
click at [902, 165] on input "Action" at bounding box center [976, 170] width 394 height 15
click at [881, 213] on button "Send Channel Message" at bounding box center [984, 206] width 417 height 20
type input "Send Channel Message"
click at [857, 224] on p at bounding box center [985, 228] width 411 height 15
click at [591, 392] on span "Synthesize Research" at bounding box center [600, 393] width 83 height 8
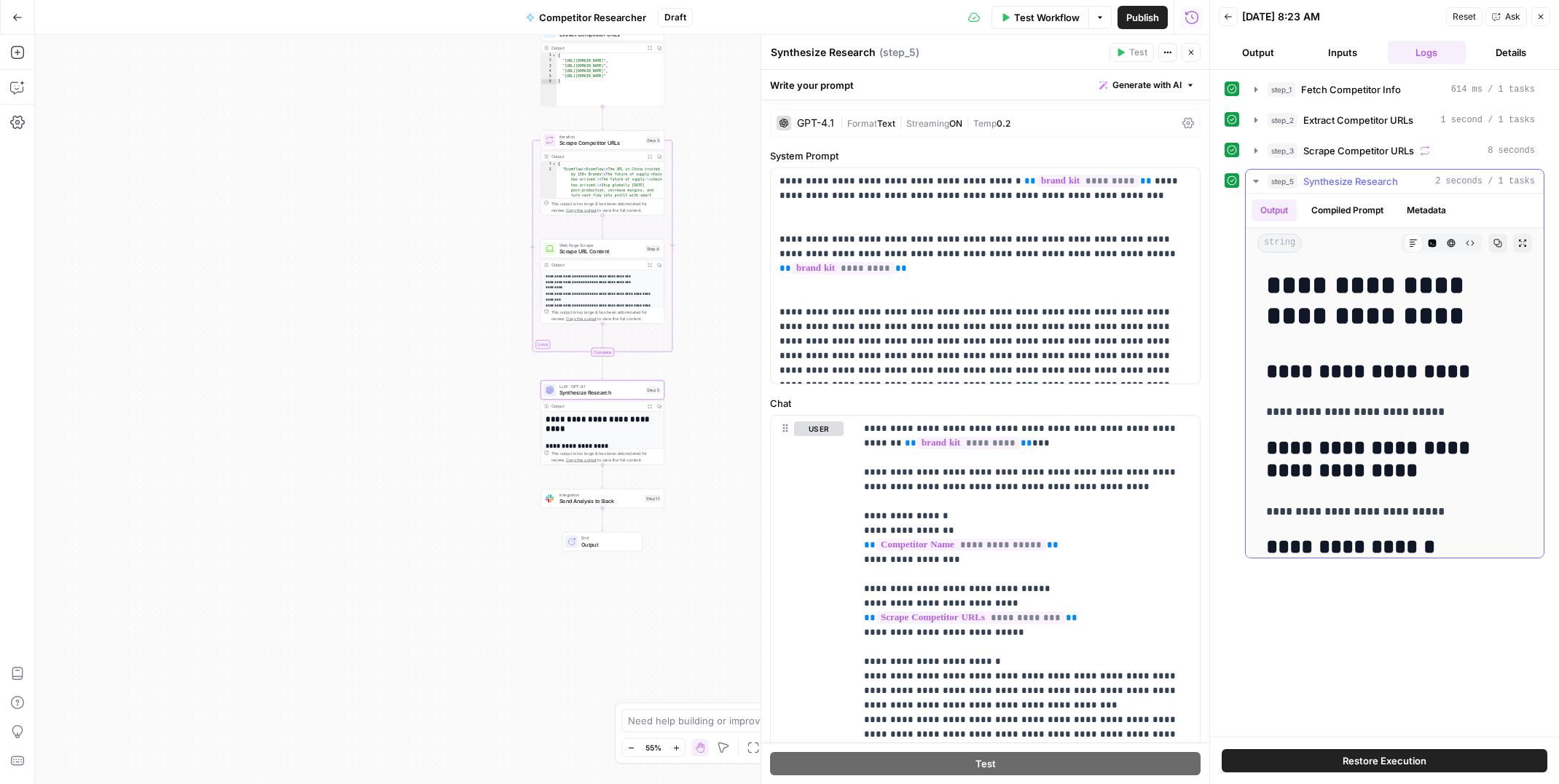
click at [1435, 245] on icon "button" at bounding box center [1433, 243] width 8 height 8
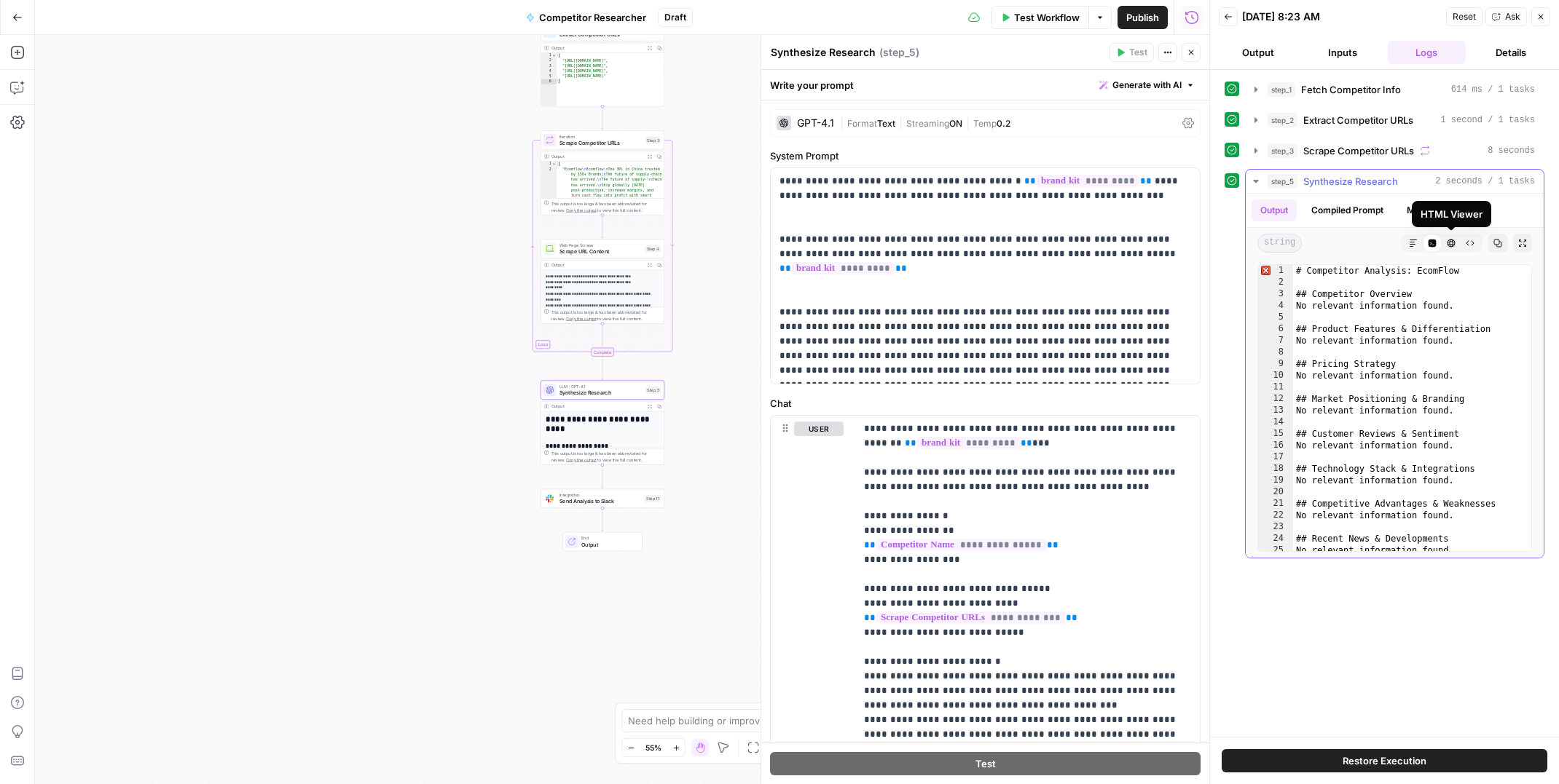
click at [1452, 245] on icon "button" at bounding box center [1452, 243] width 8 height 8
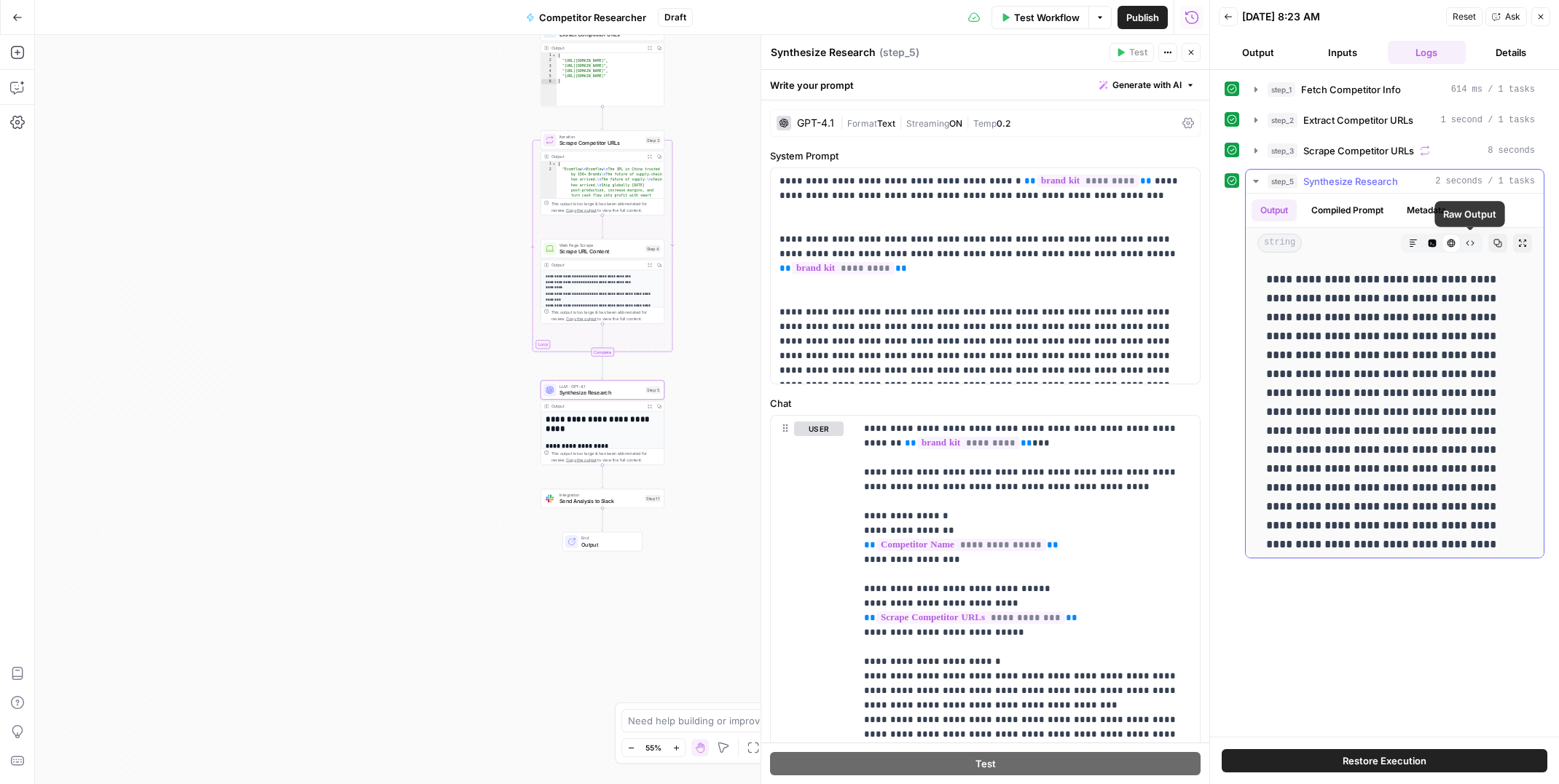
click at [1469, 244] on icon "button" at bounding box center [1470, 242] width 9 height 9
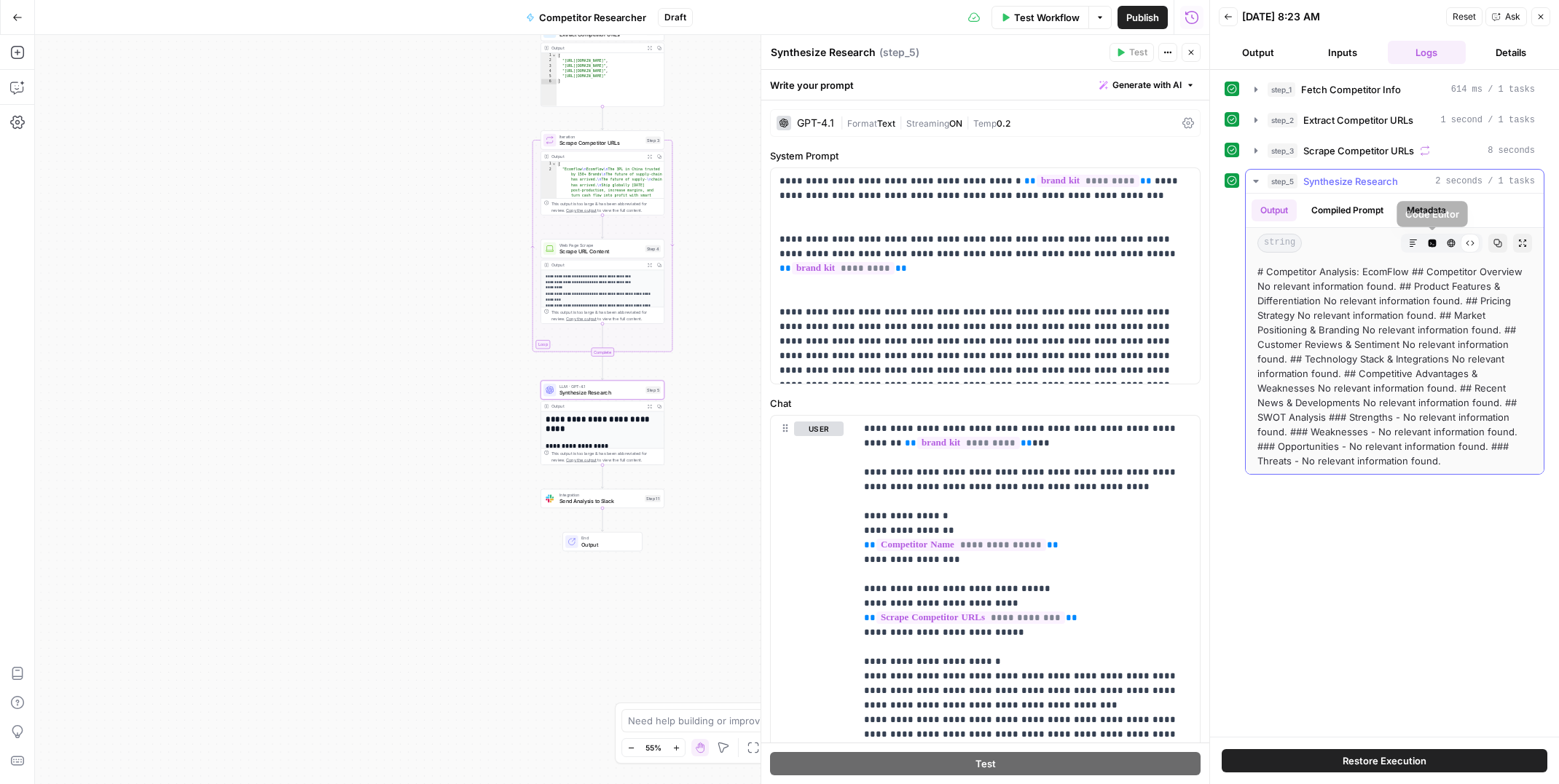
click at [1417, 245] on button "Markdown" at bounding box center [1412, 242] width 19 height 19
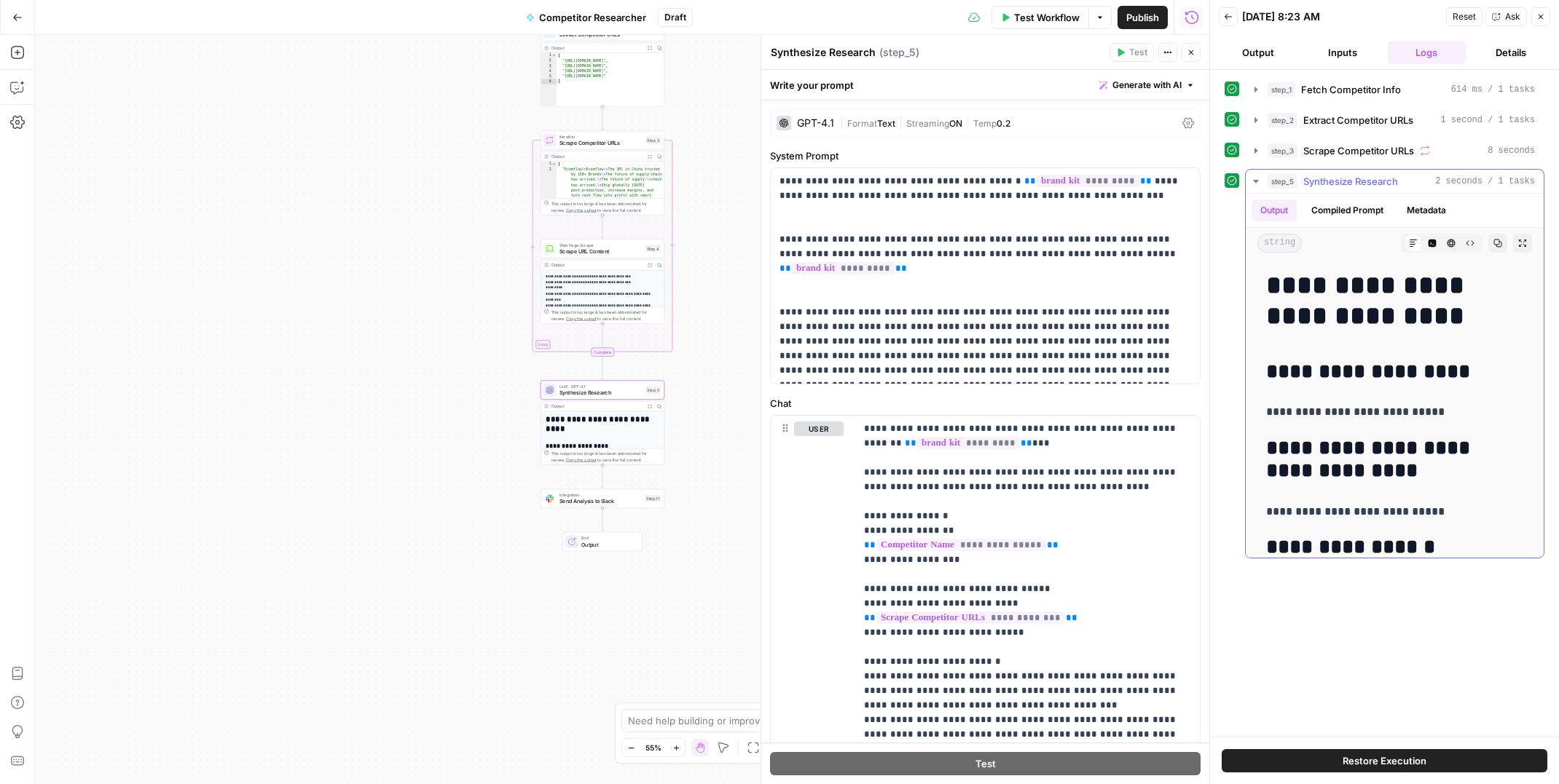
click at [1348, 212] on button "Compiled Prompt" at bounding box center [1347, 210] width 89 height 22
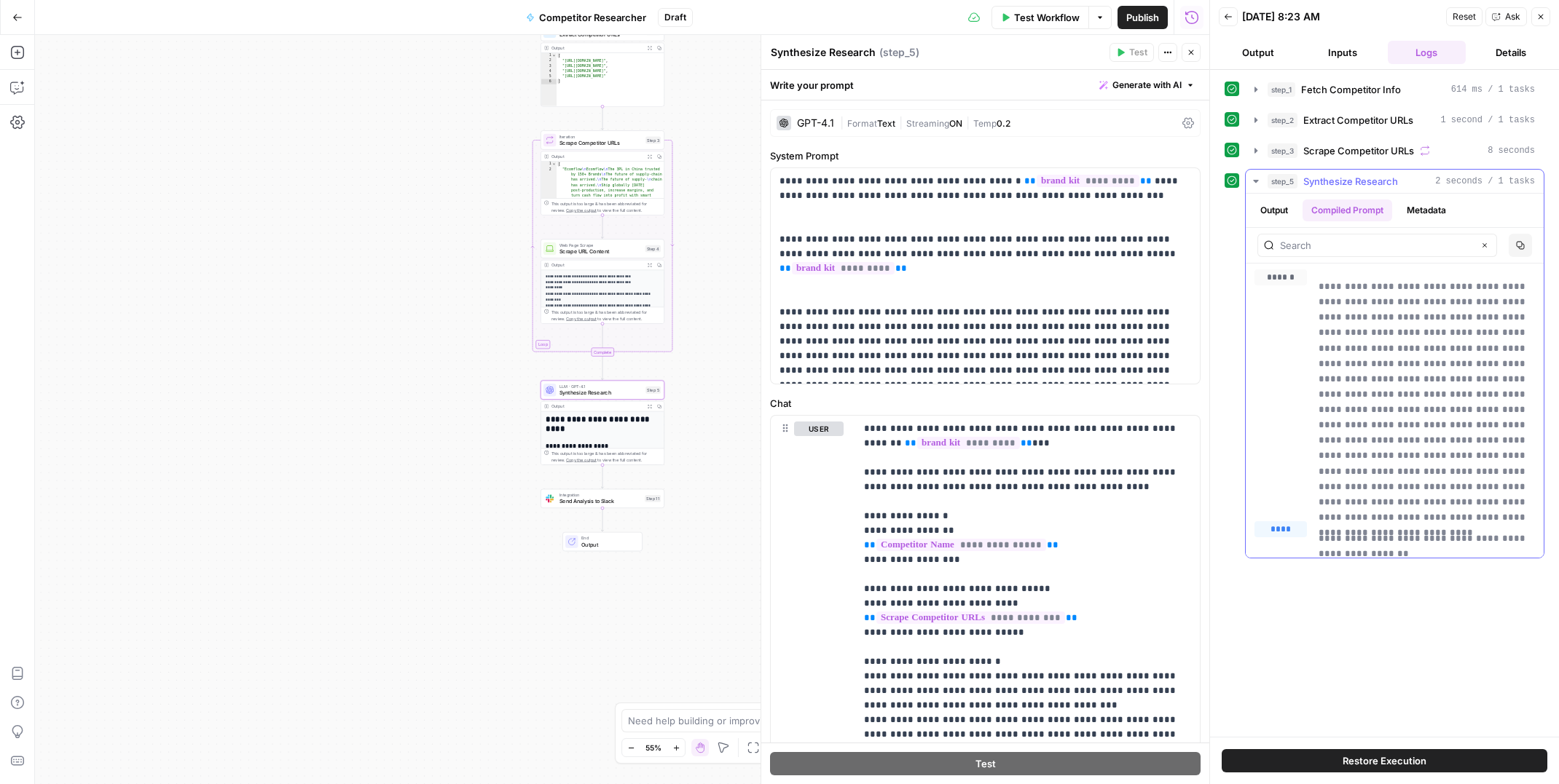
click at [1422, 216] on button "Metadata" at bounding box center [1425, 210] width 57 height 22
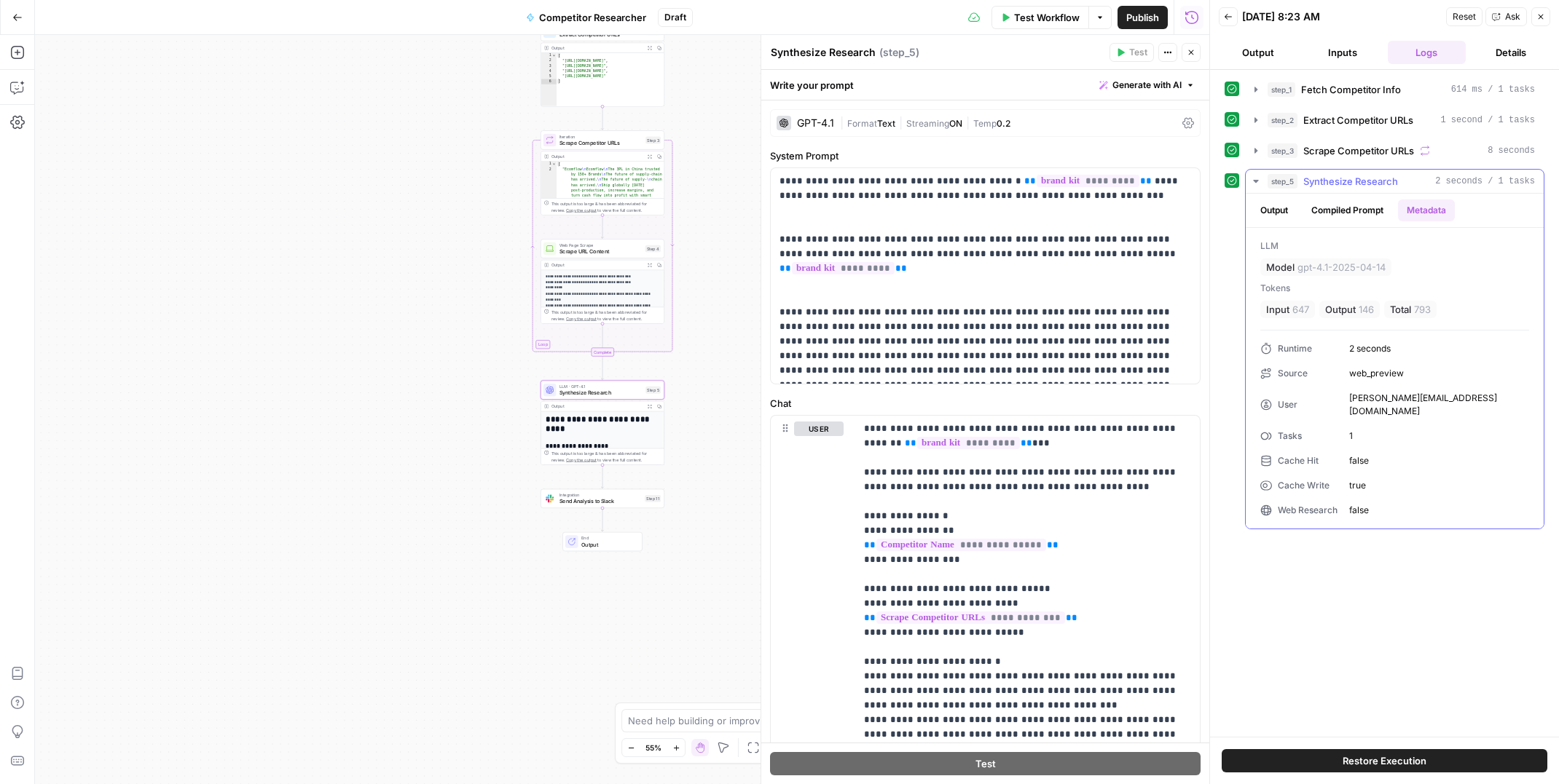
click at [1280, 207] on button "Output" at bounding box center [1274, 210] width 45 height 22
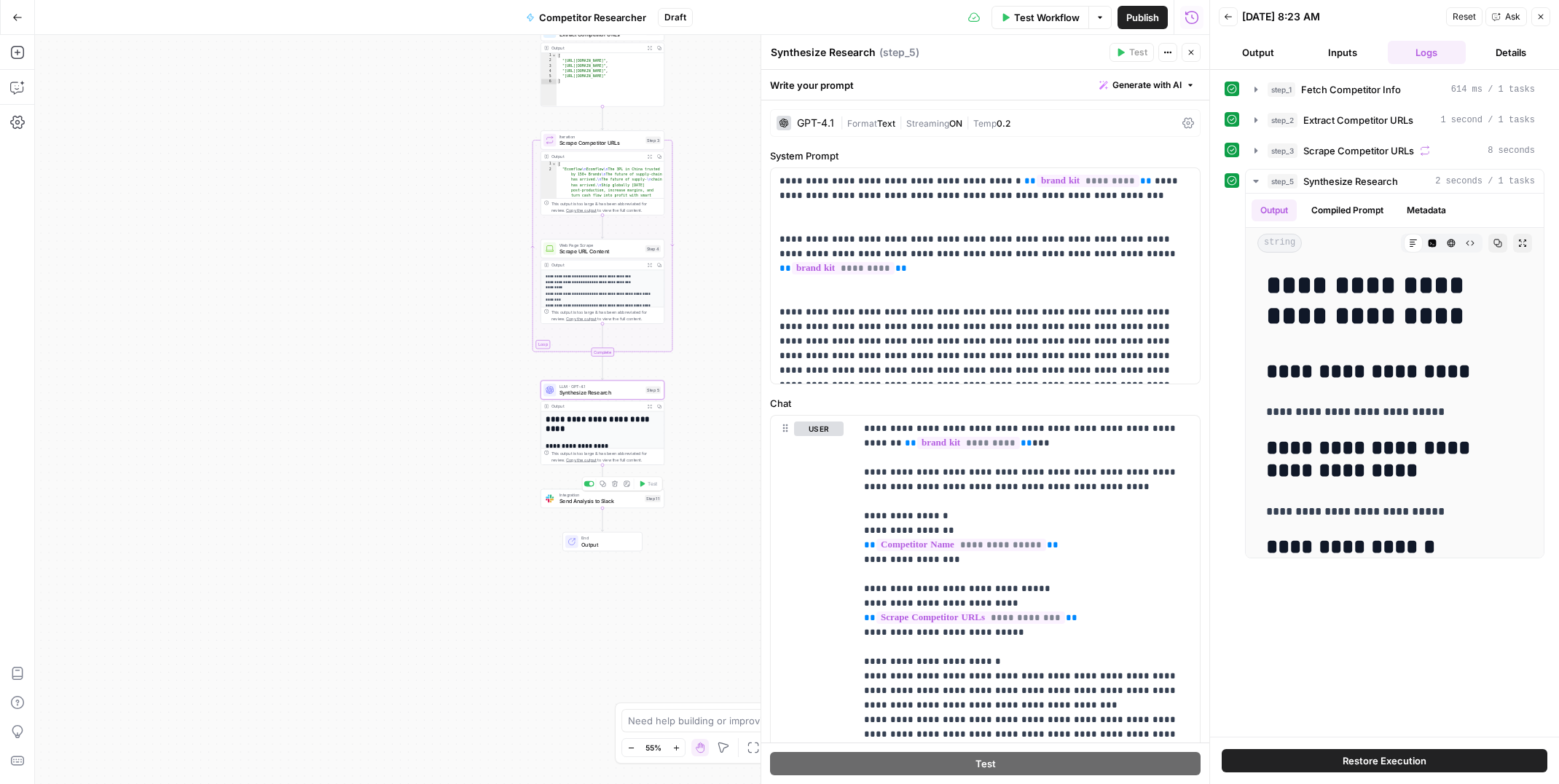
click at [572, 501] on span "Send Analysis to Slack" at bounding box center [600, 501] width 82 height 8
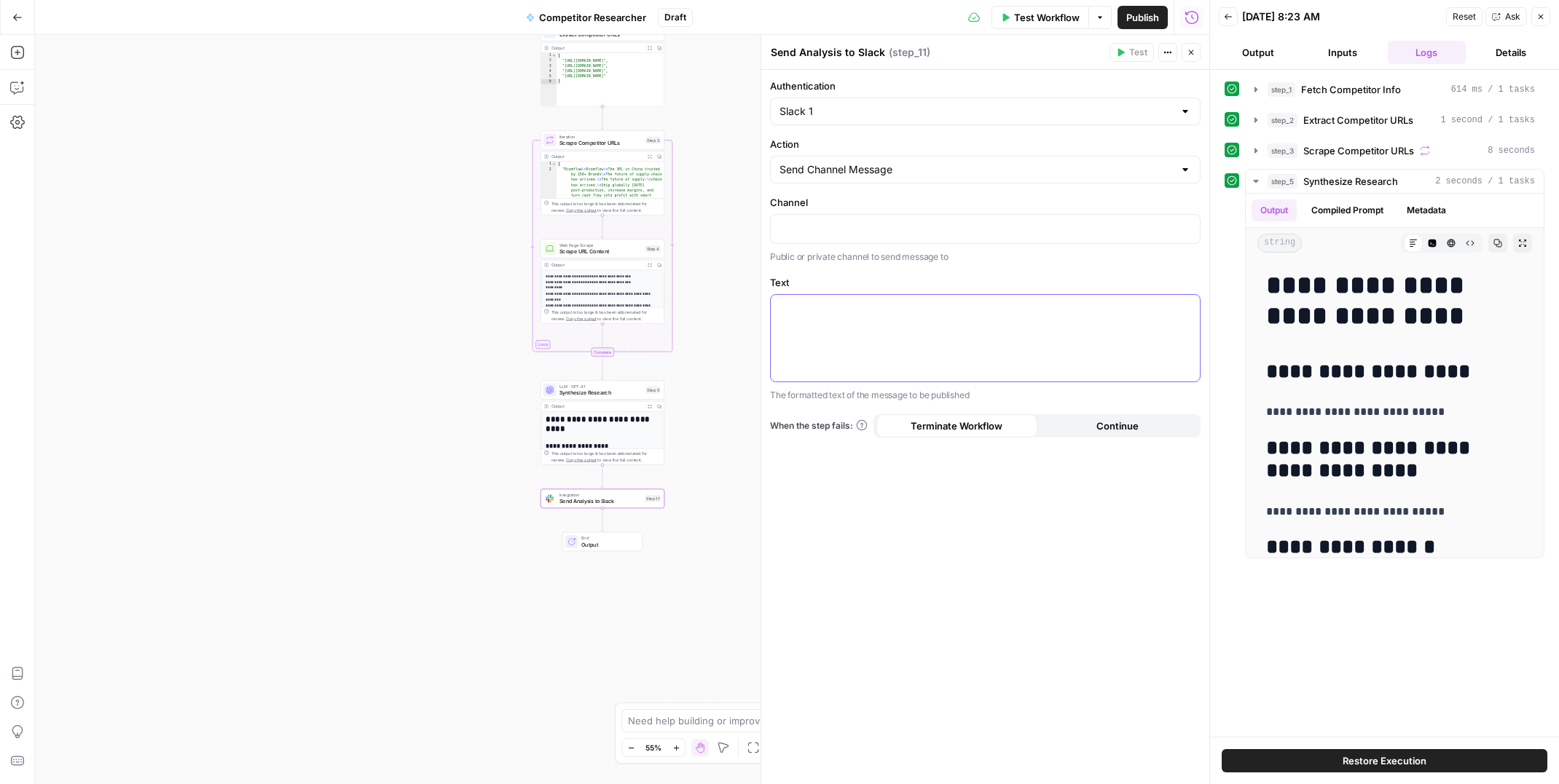
click at [866, 312] on p at bounding box center [985, 308] width 411 height 15
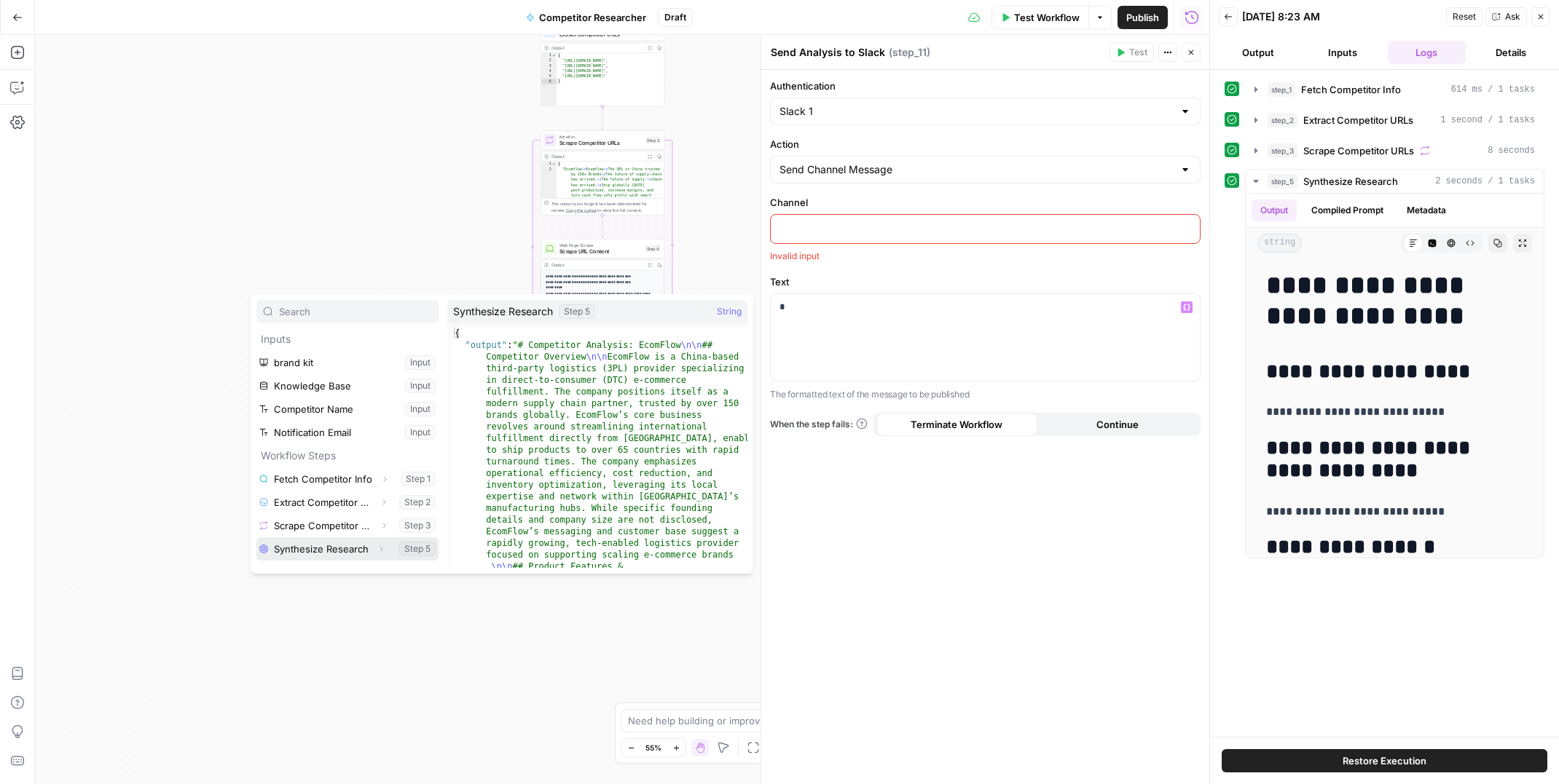
click at [416, 548] on button "Select variable Synthesize Research" at bounding box center [348, 549] width 182 height 23
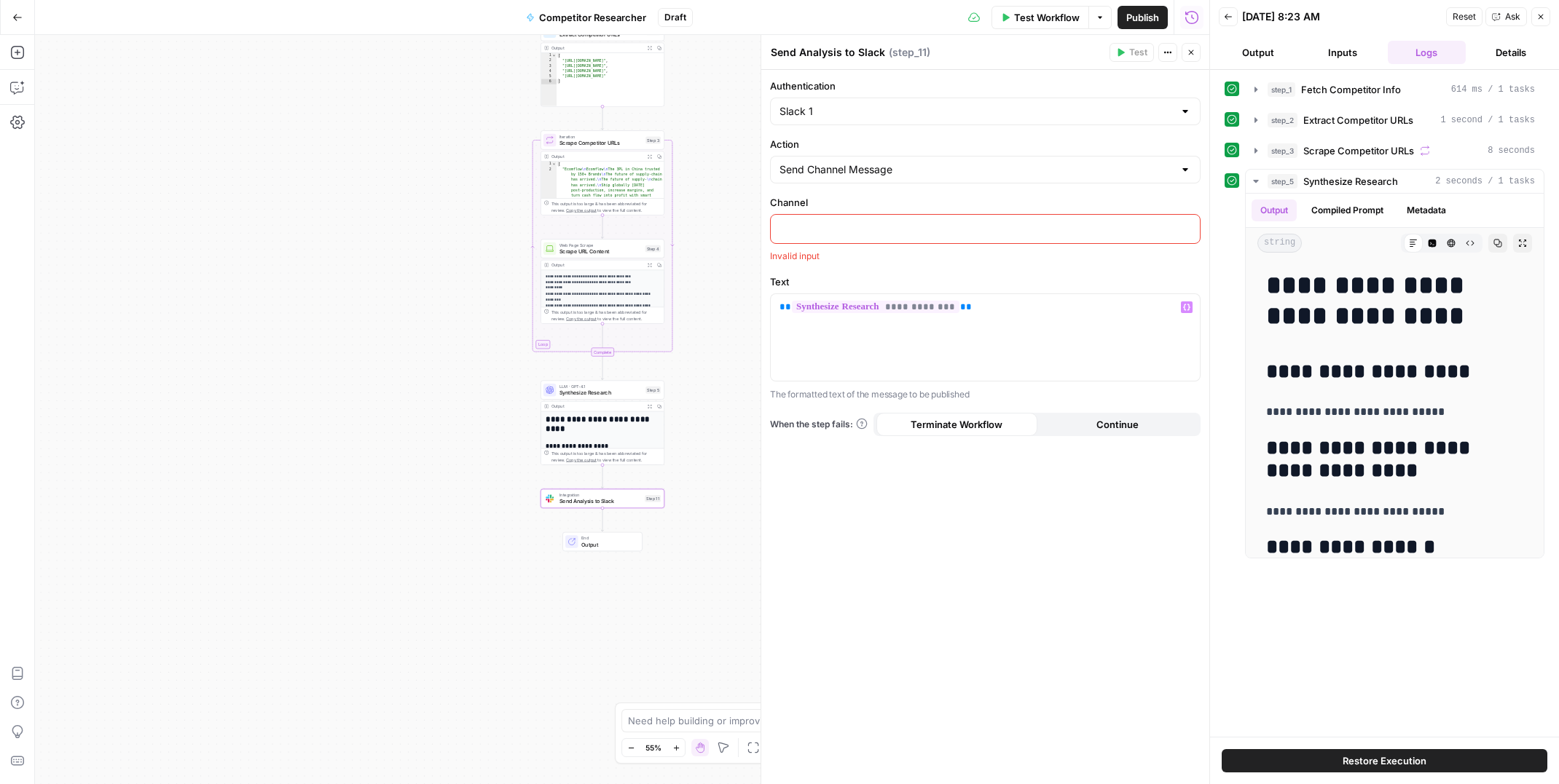
click at [838, 227] on p at bounding box center [985, 228] width 411 height 15
click at [1035, 542] on div "**********" at bounding box center [985, 427] width 448 height 714
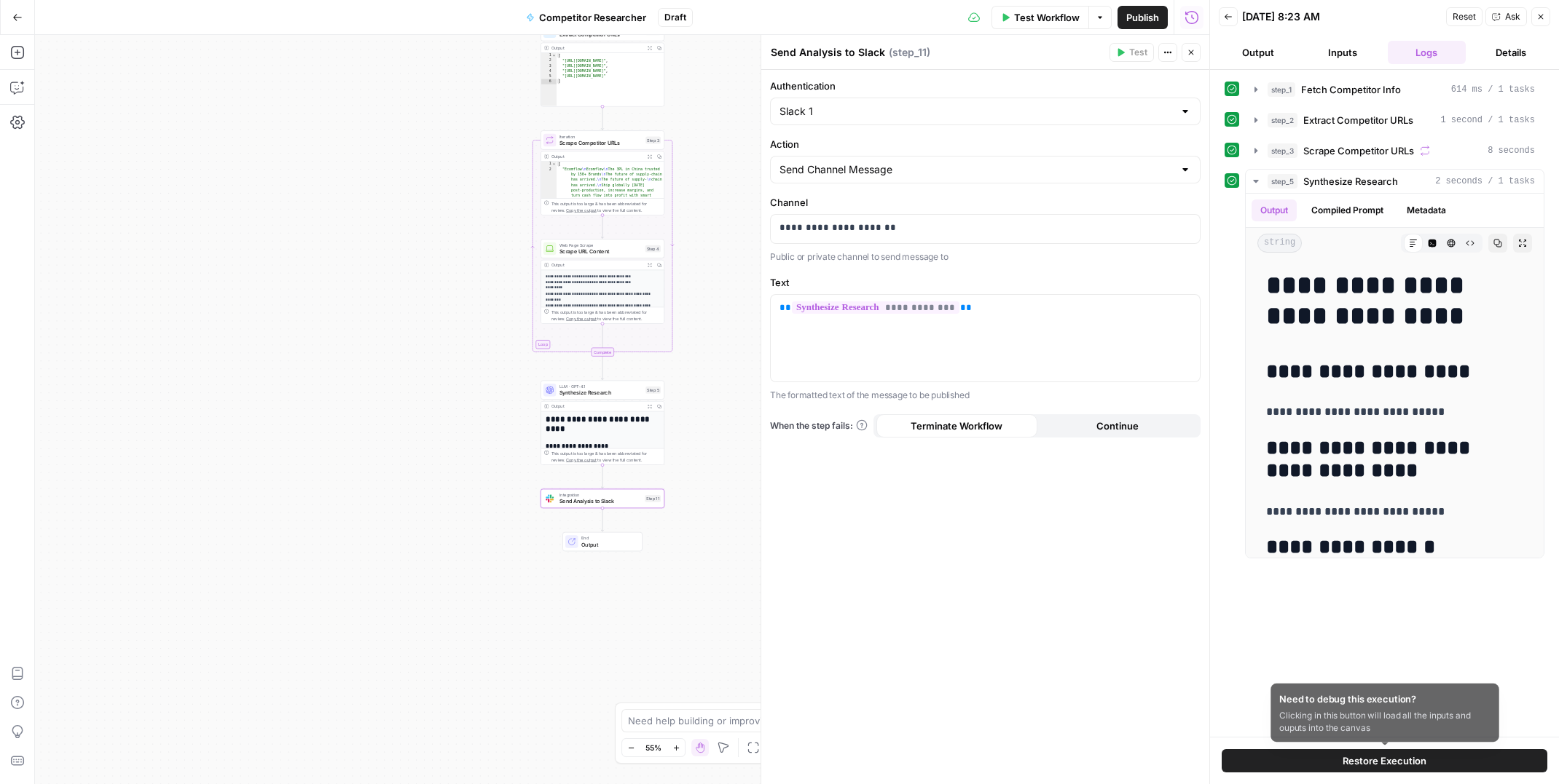
click at [1353, 759] on span "Restore Execution" at bounding box center [1384, 761] width 84 height 15
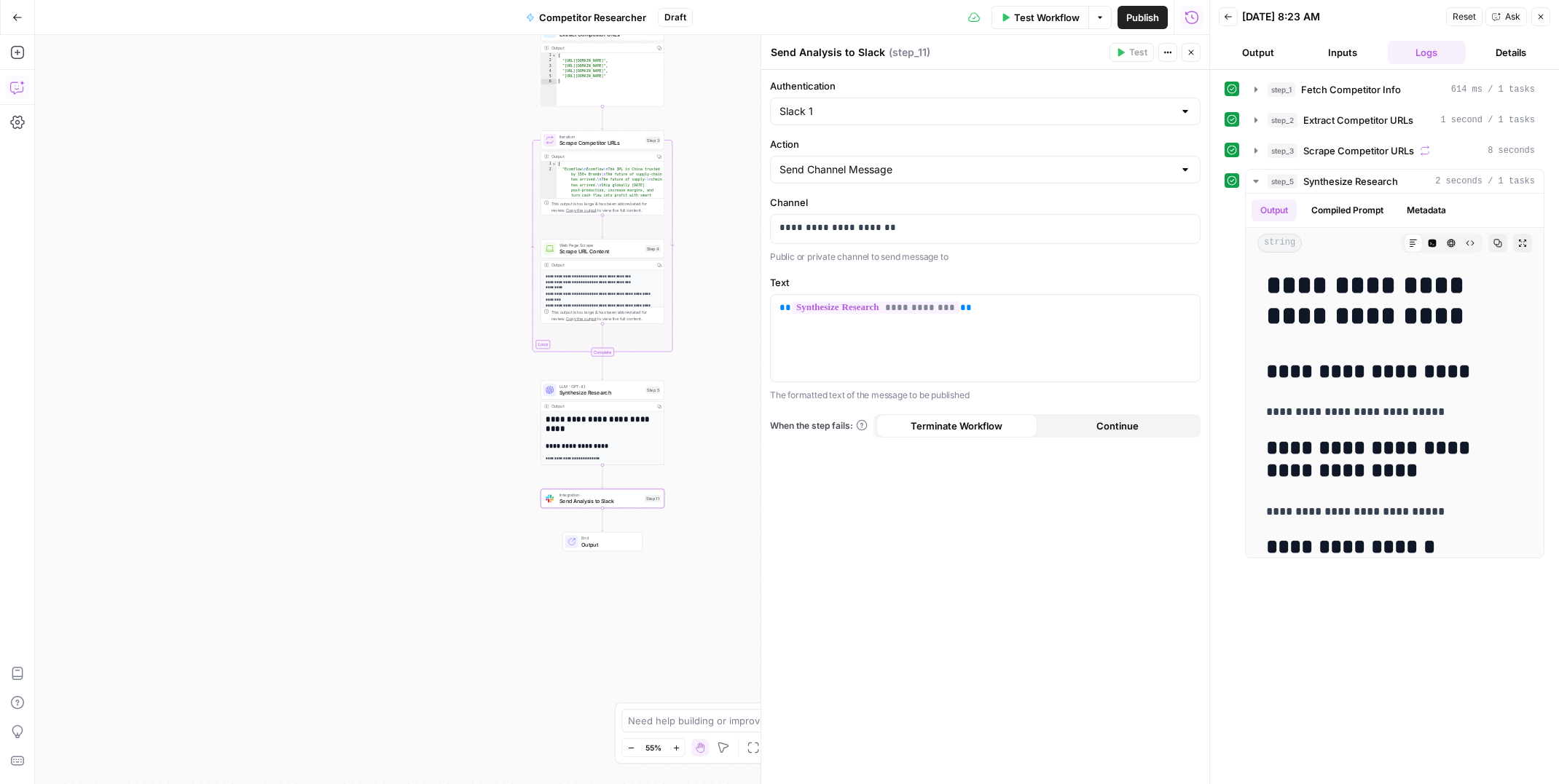
click at [17, 79] on button "Copilot" at bounding box center [17, 87] width 23 height 23
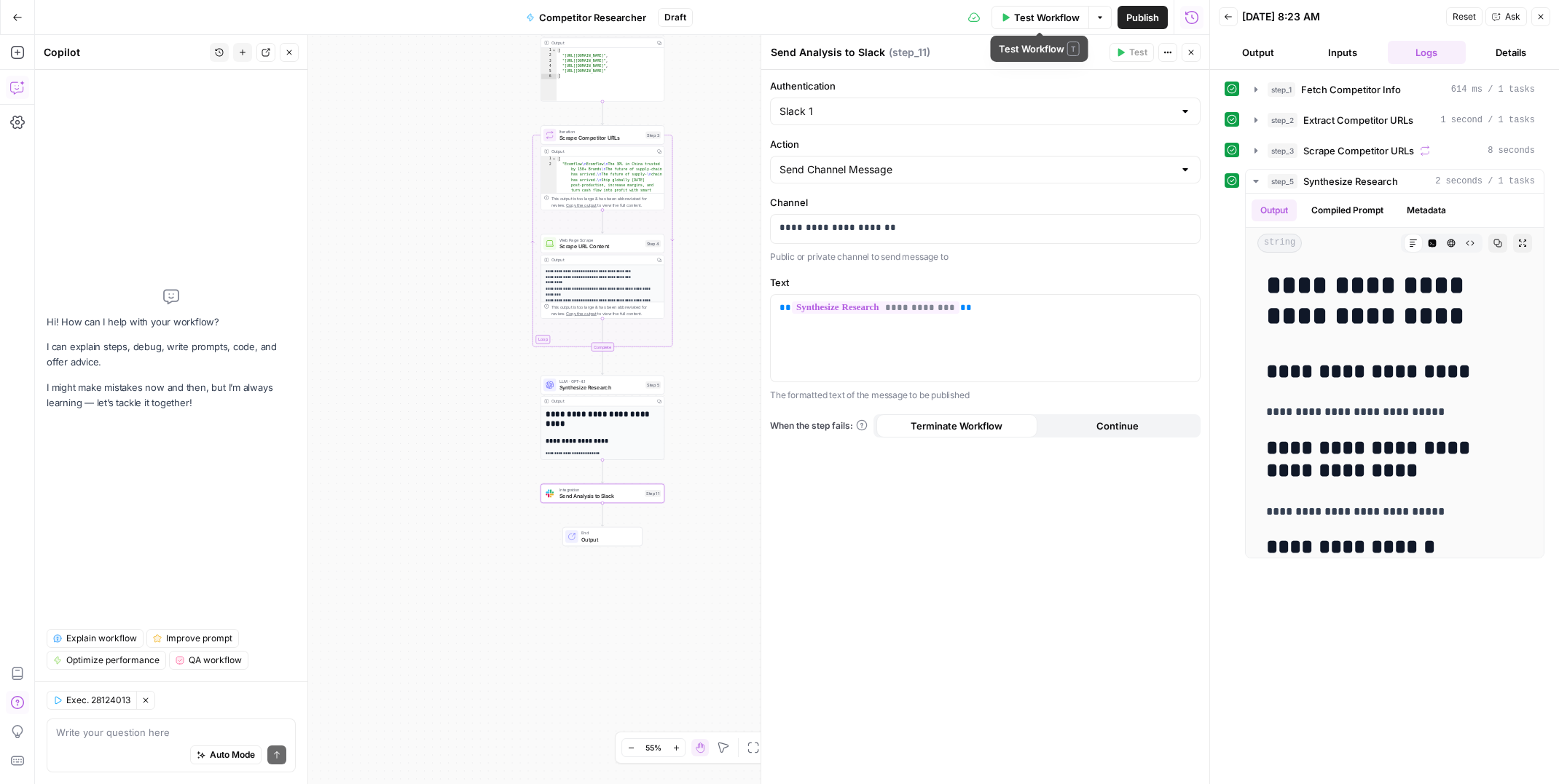
click at [1042, 19] on span "Test Workflow" at bounding box center [1047, 17] width 66 height 15
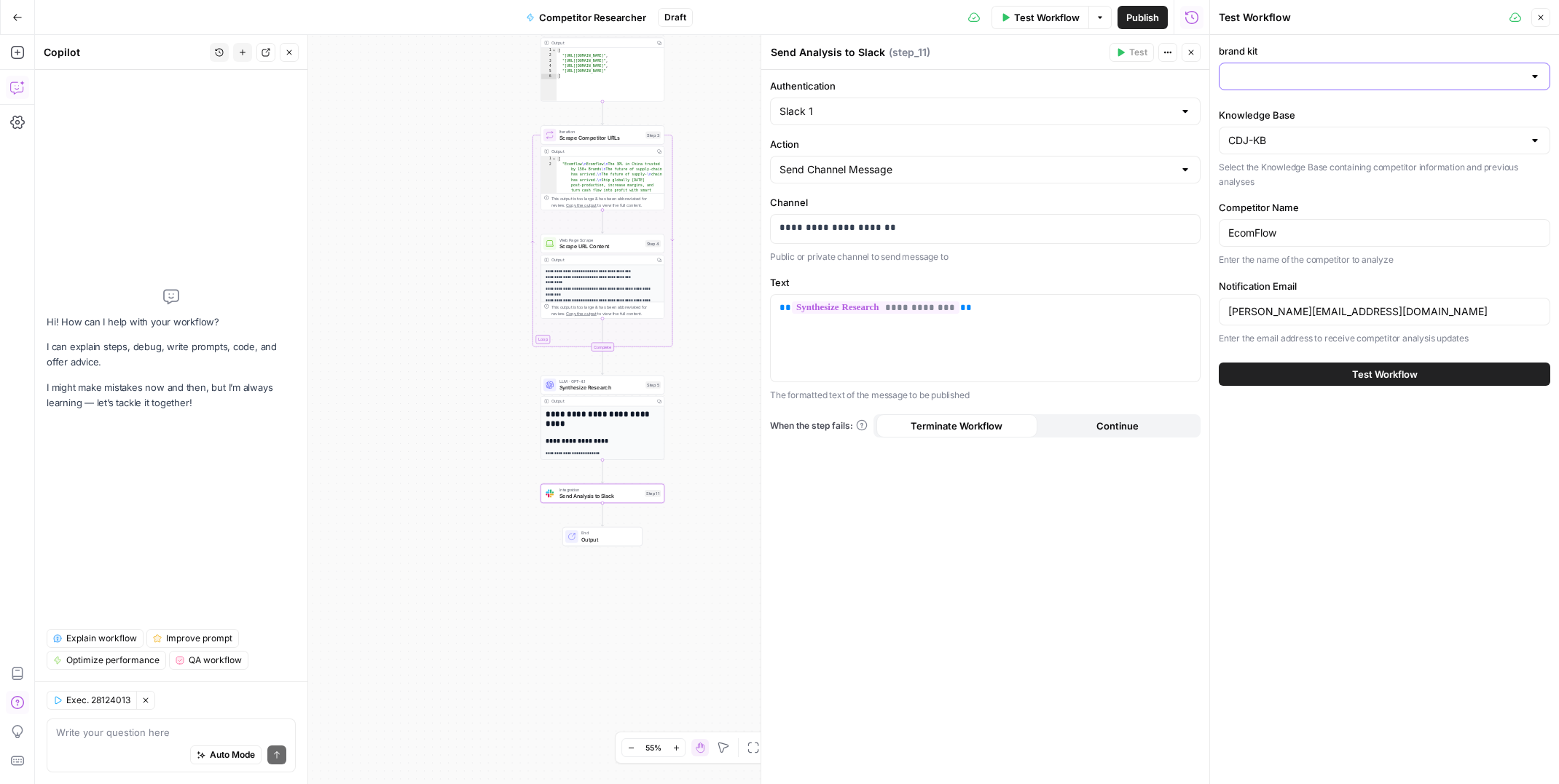
click at [1251, 75] on input "brand kit" at bounding box center [1375, 76] width 295 height 15
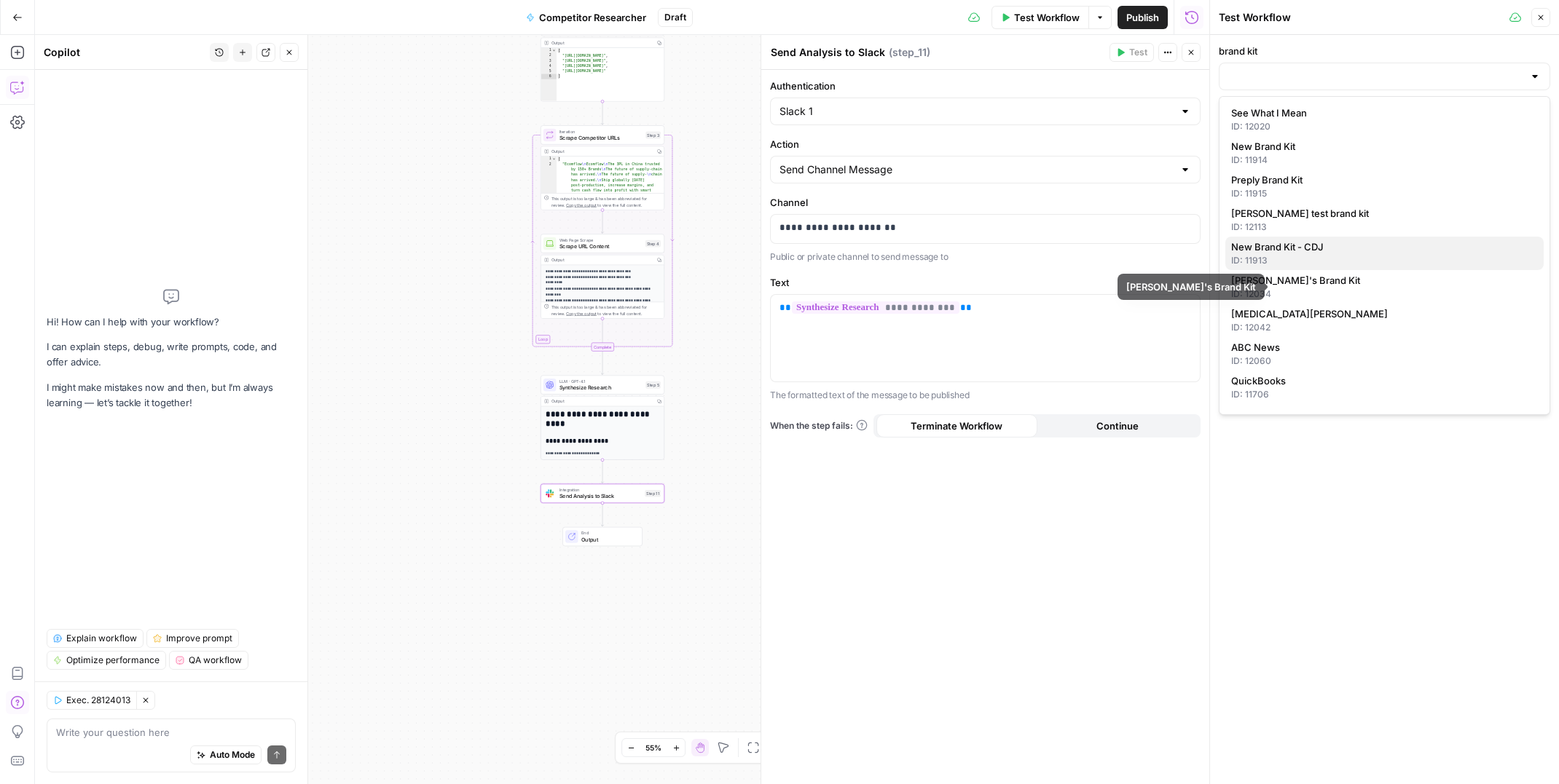
click at [1291, 248] on span "New Brand Kit - CDJ" at bounding box center [1381, 247] width 301 height 15
type input "New Brand Kit - CDJ"
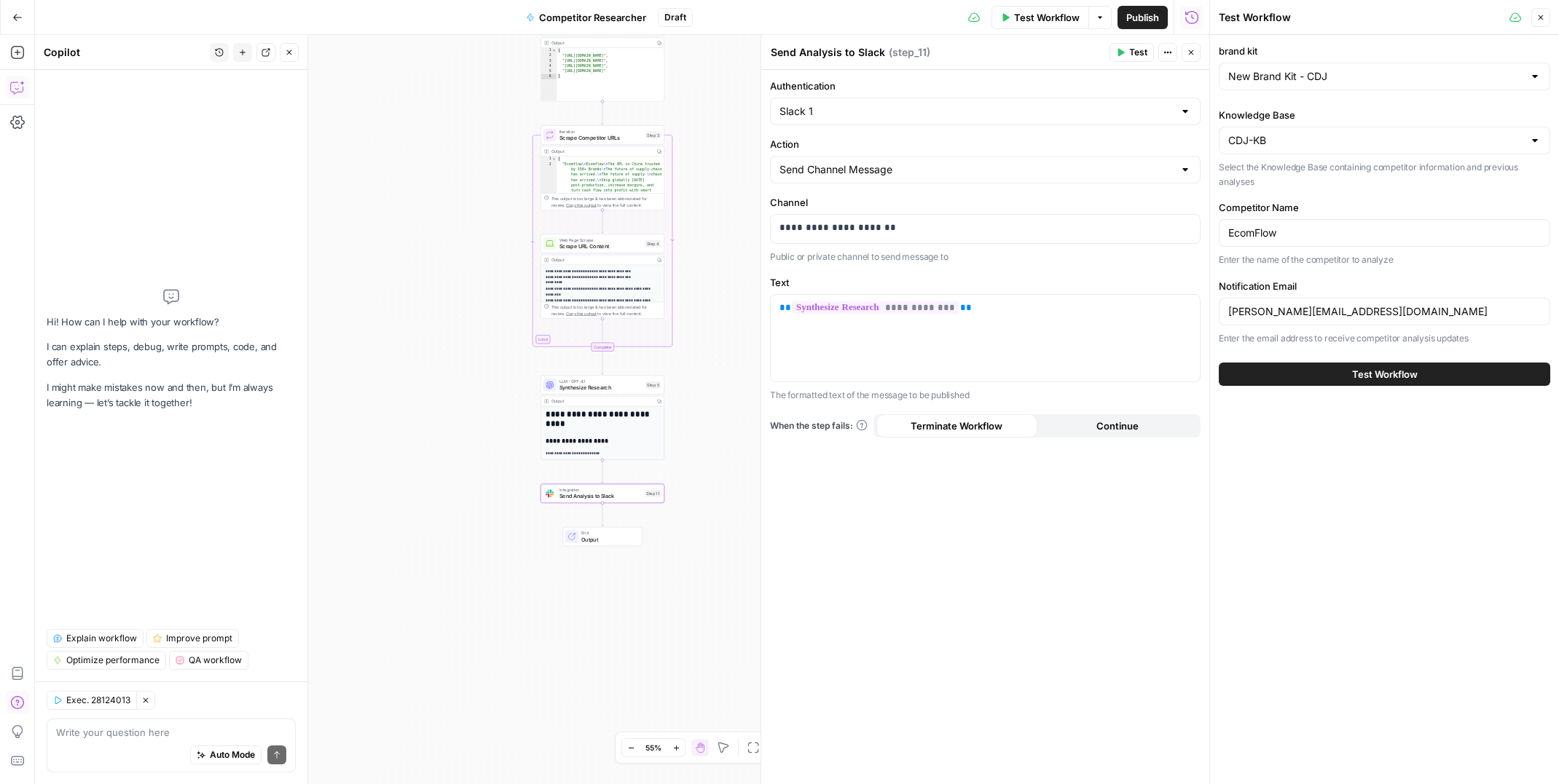
drag, startPoint x: 1545, startPoint y: 15, endPoint x: 1444, endPoint y: 3, distance: 101.7
click at [1545, 15] on button "Close" at bounding box center [1540, 17] width 19 height 19
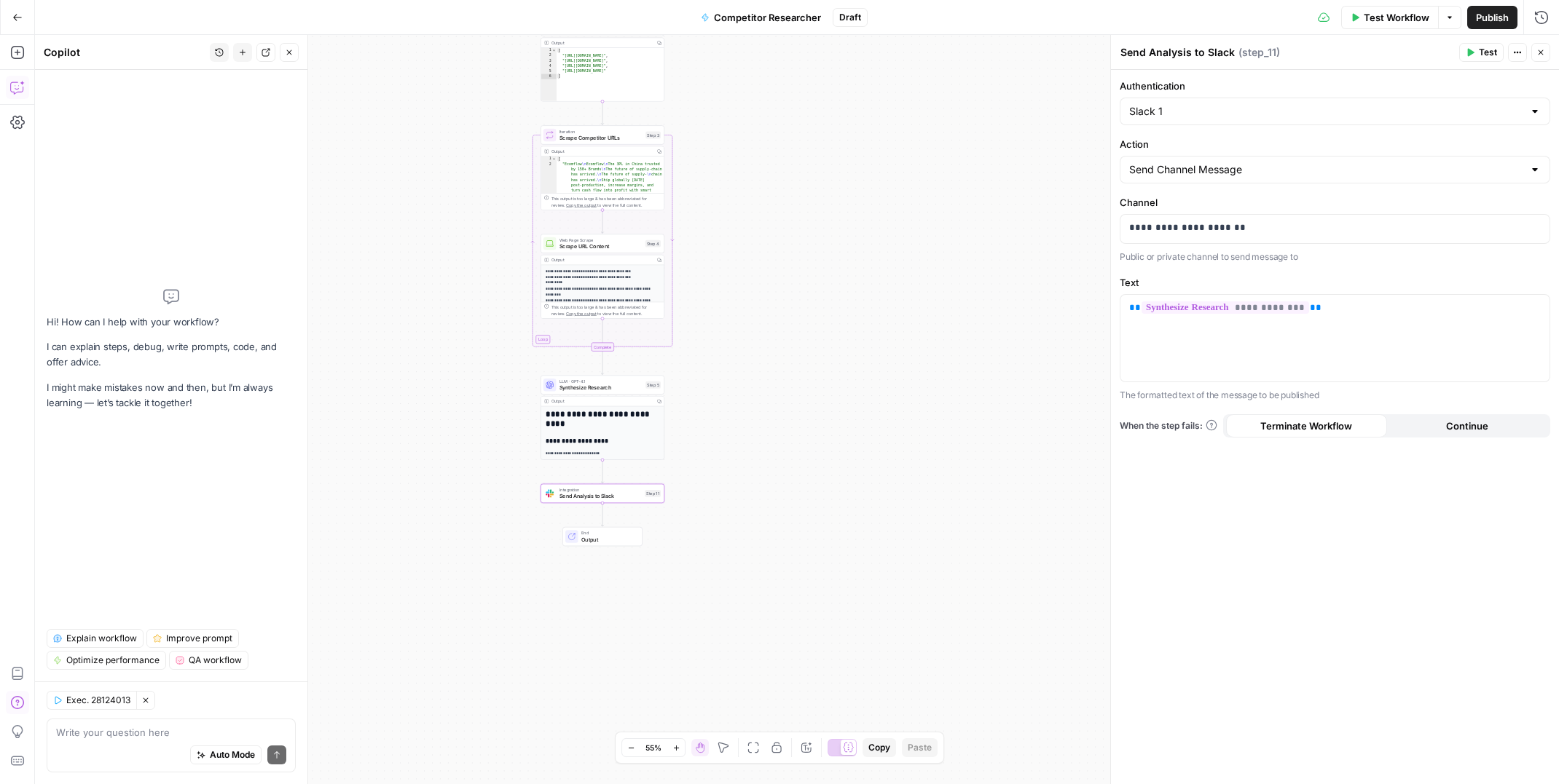
drag, startPoint x: 1536, startPoint y: 53, endPoint x: 1423, endPoint y: 34, distance: 114.6
click at [1535, 52] on button "Close" at bounding box center [1540, 52] width 19 height 19
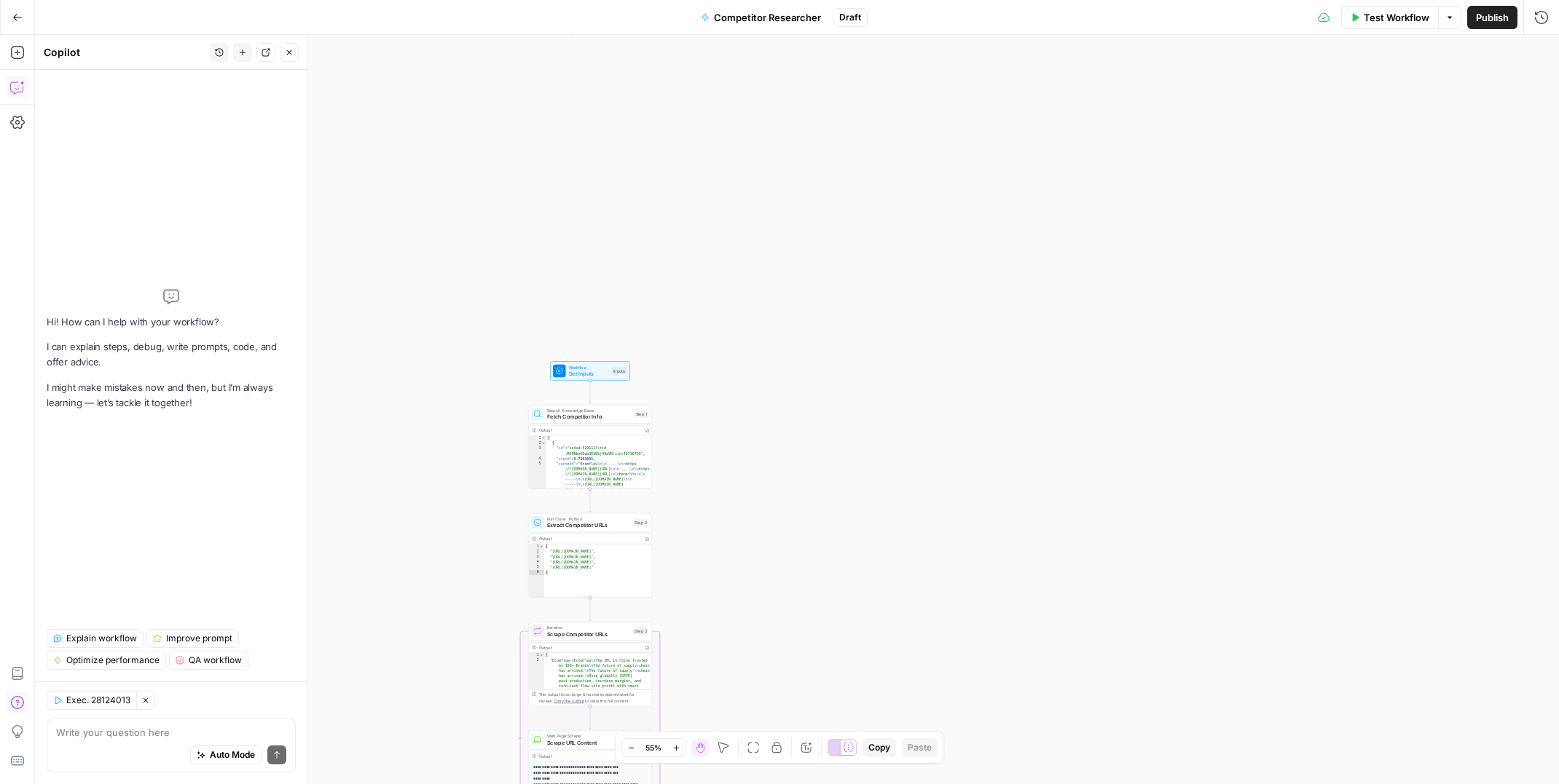
drag, startPoint x: 469, startPoint y: 80, endPoint x: 514, endPoint y: 454, distance: 376.7
click at [463, 560] on div "Workflow Set Inputs Inputs Search Knowledge Base Fetch Competitor Info Step 1 O…" at bounding box center [797, 410] width 1524 height 749
click at [585, 356] on span "Workflow" at bounding box center [594, 358] width 39 height 7
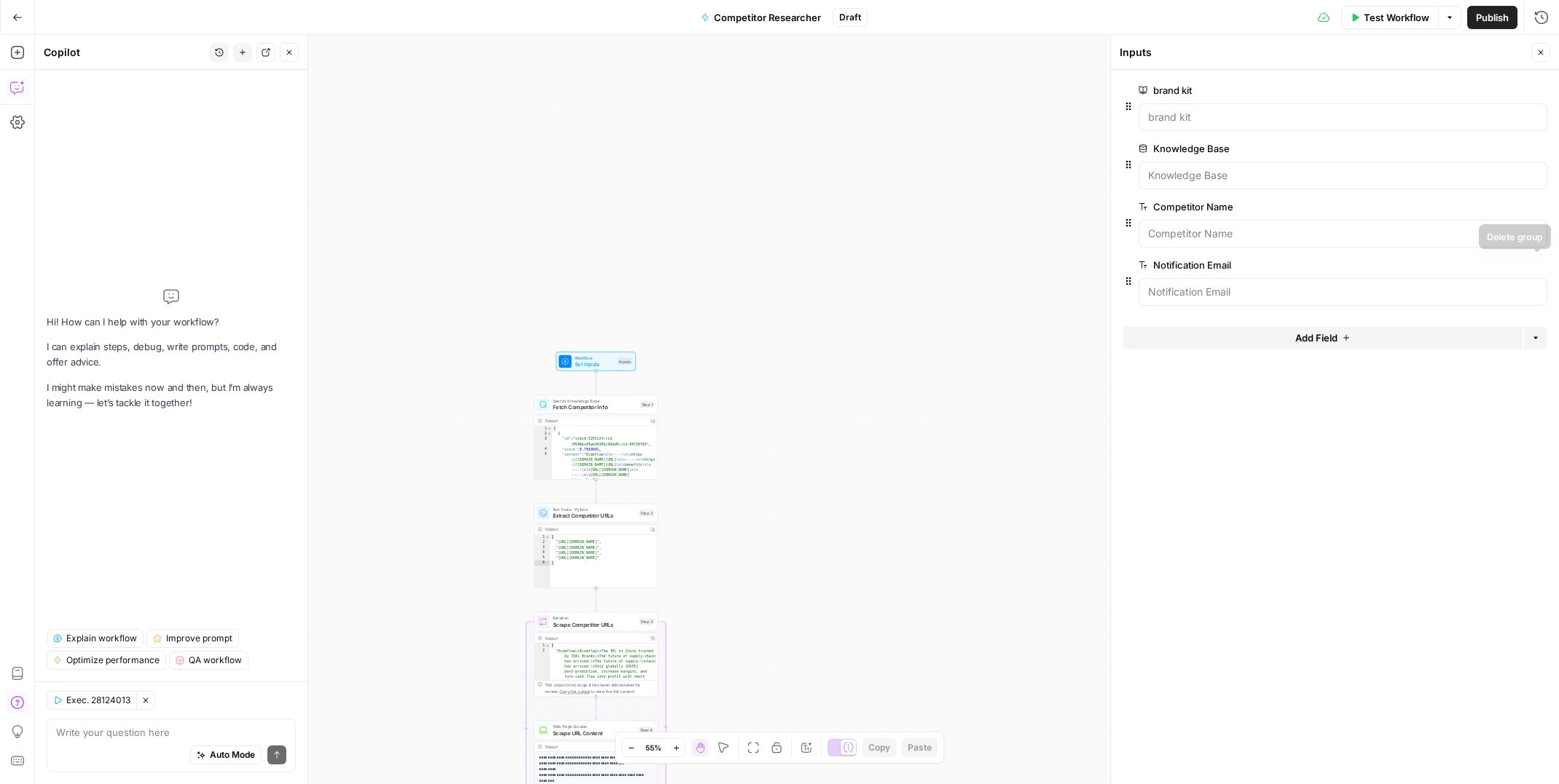
click at [1539, 266] on icon "button" at bounding box center [1539, 265] width 8 height 8
click at [598, 358] on span "Workflow" at bounding box center [594, 358] width 39 height 7
click at [1384, 10] on span "Test Workflow" at bounding box center [1397, 17] width 66 height 15
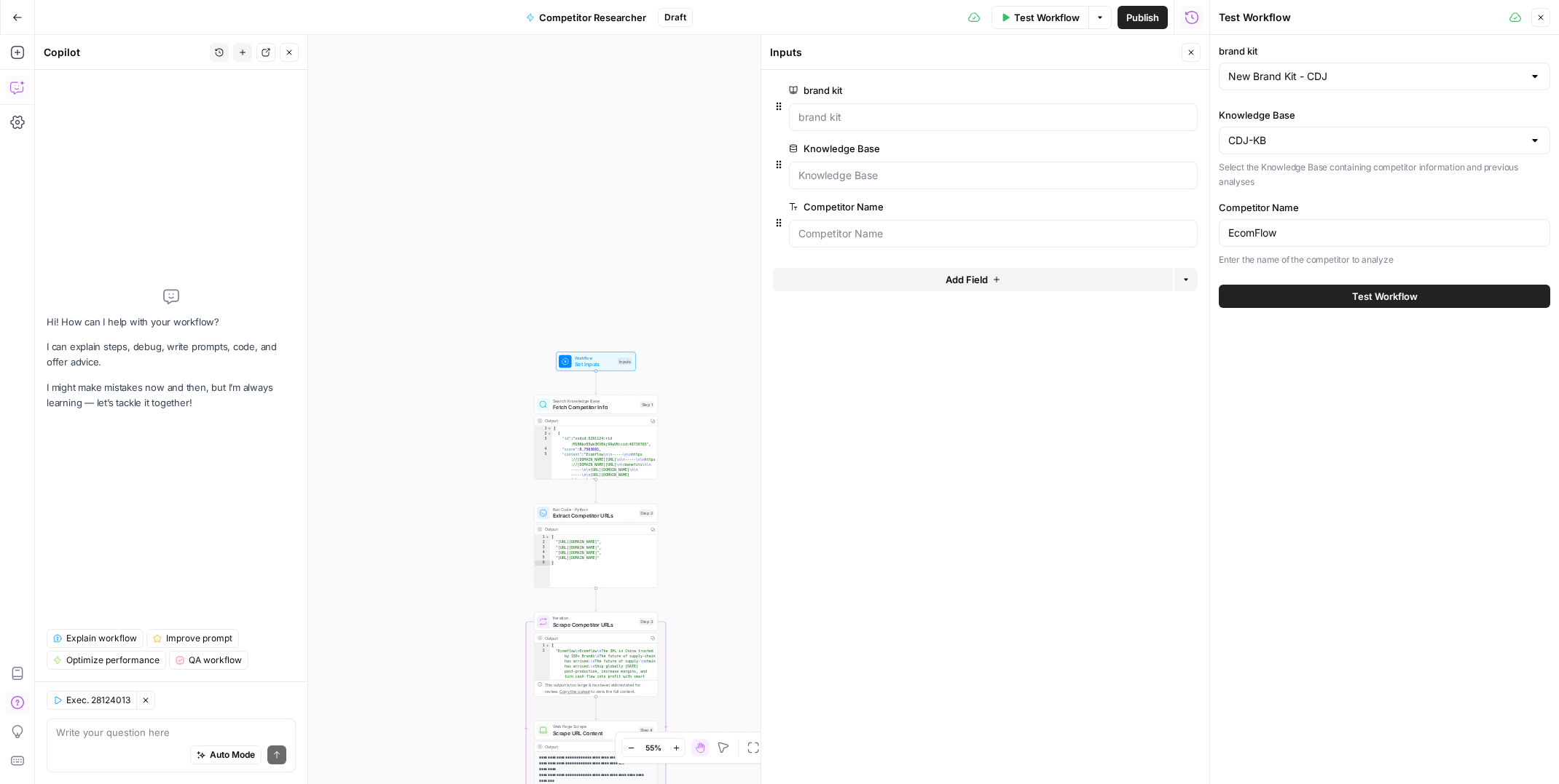
click at [1297, 291] on button "Test Workflow" at bounding box center [1384, 296] width 331 height 23
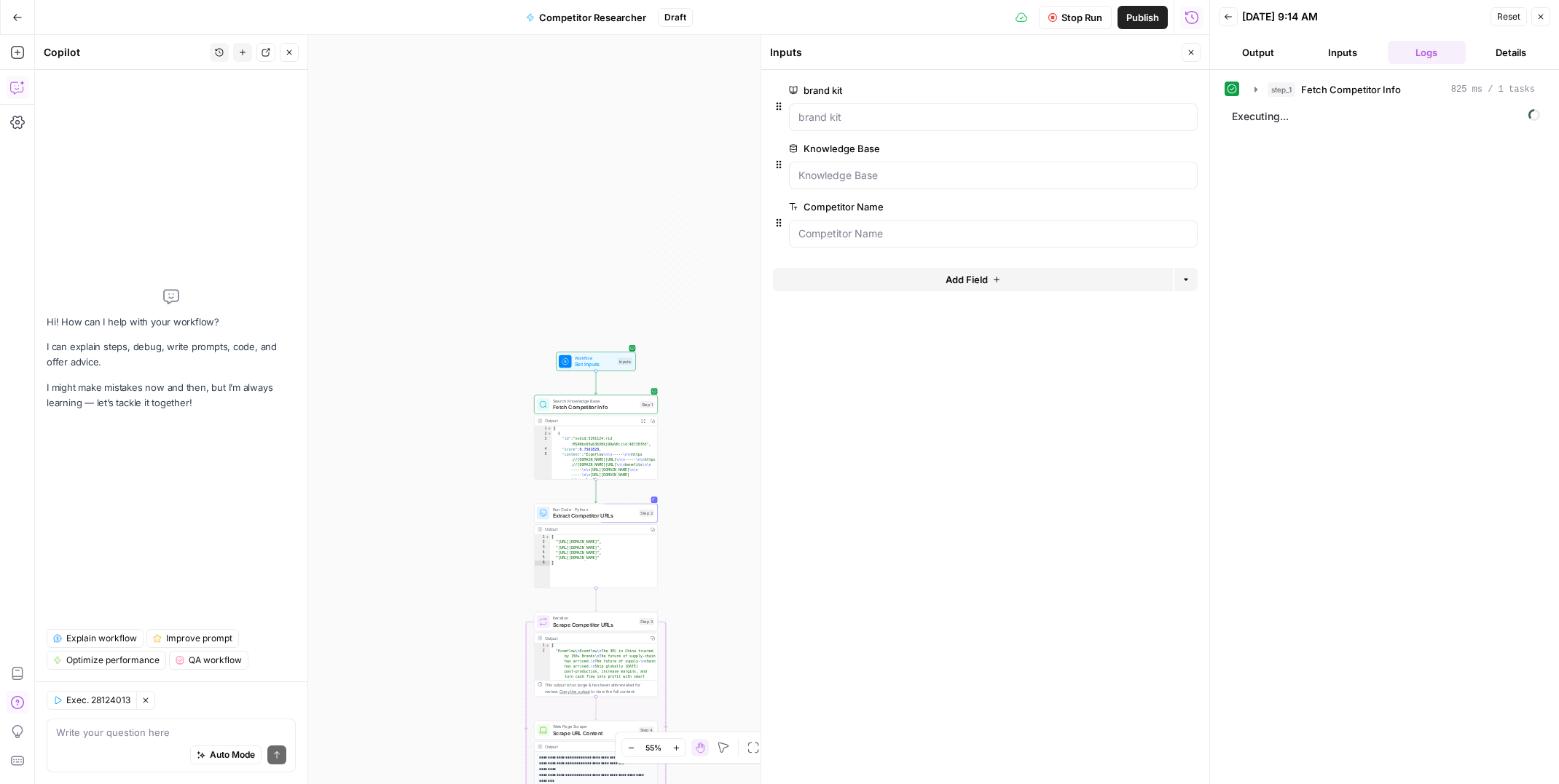
click at [1197, 56] on button "Close" at bounding box center [1190, 52] width 19 height 19
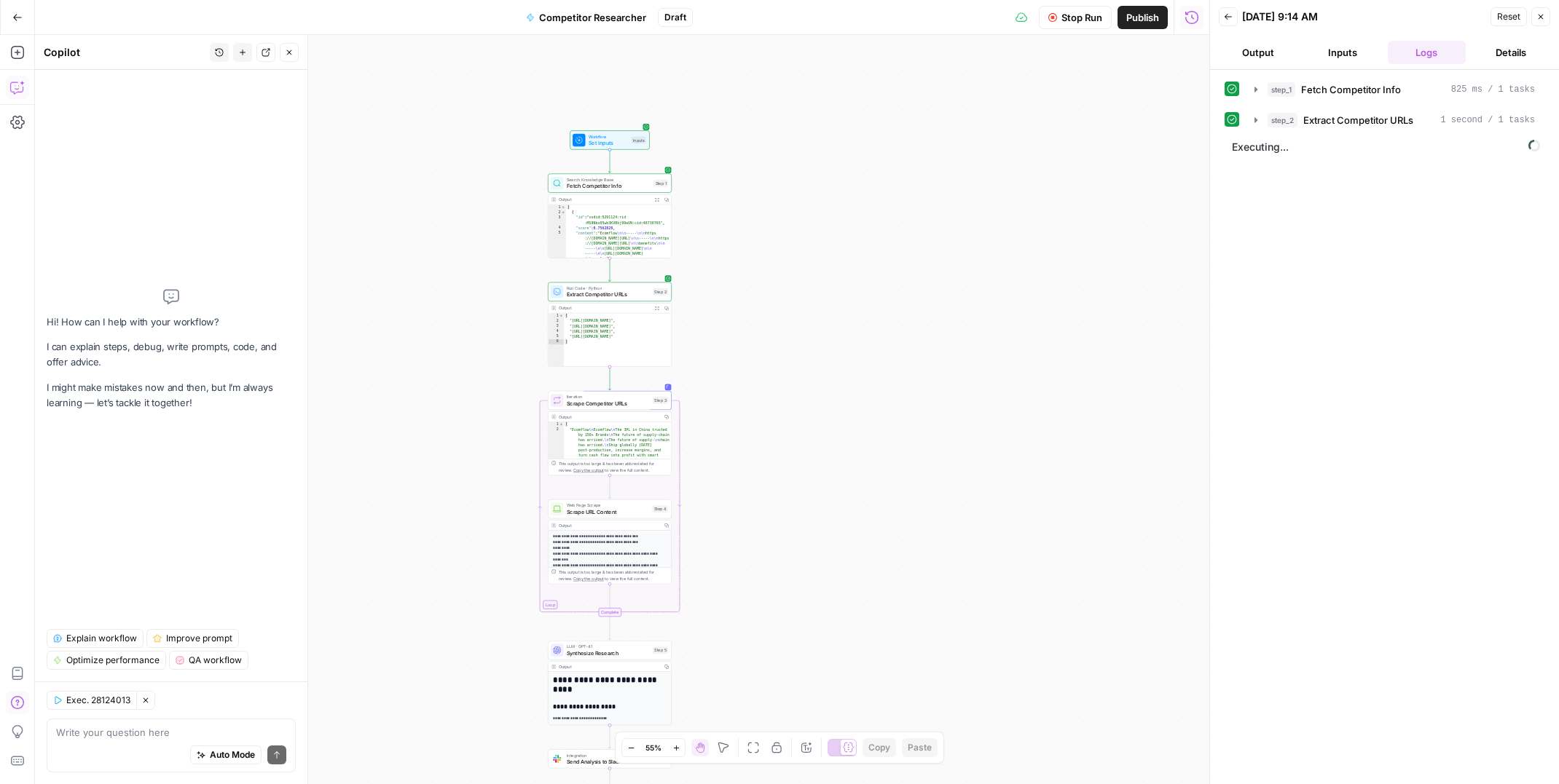
drag, startPoint x: 751, startPoint y: 427, endPoint x: 757, endPoint y: 220, distance: 207.1
click at [757, 220] on div "Workflow Set Inputs Inputs Search Knowledge Base Fetch Competitor Info Step 1 O…" at bounding box center [622, 410] width 1175 height 749
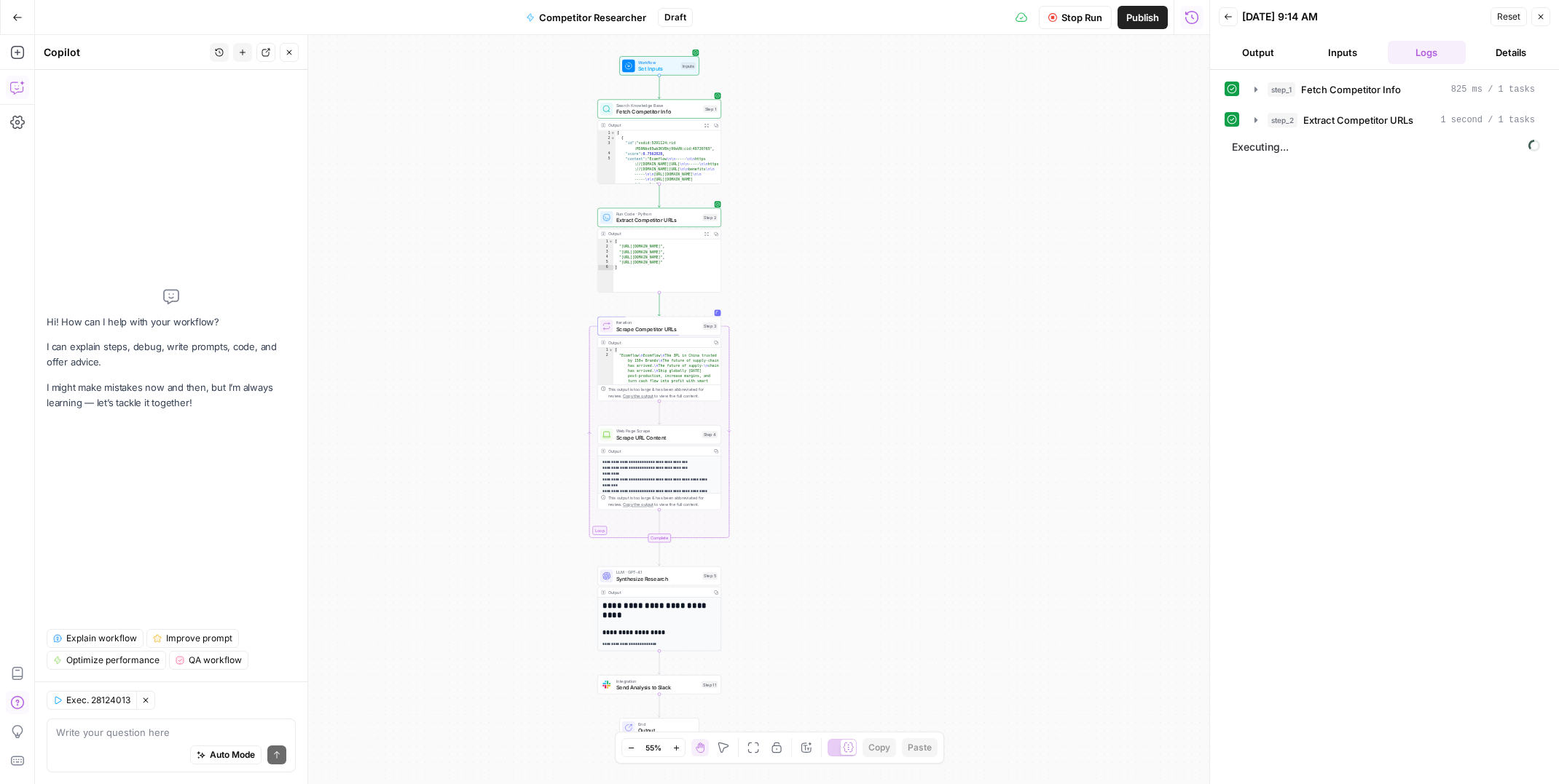
drag, startPoint x: 771, startPoint y: 400, endPoint x: 788, endPoint y: 365, distance: 38.9
click at [788, 365] on div "Workflow Set Inputs Inputs Search Knowledge Base Fetch Competitor Info Step 1 O…" at bounding box center [622, 410] width 1175 height 749
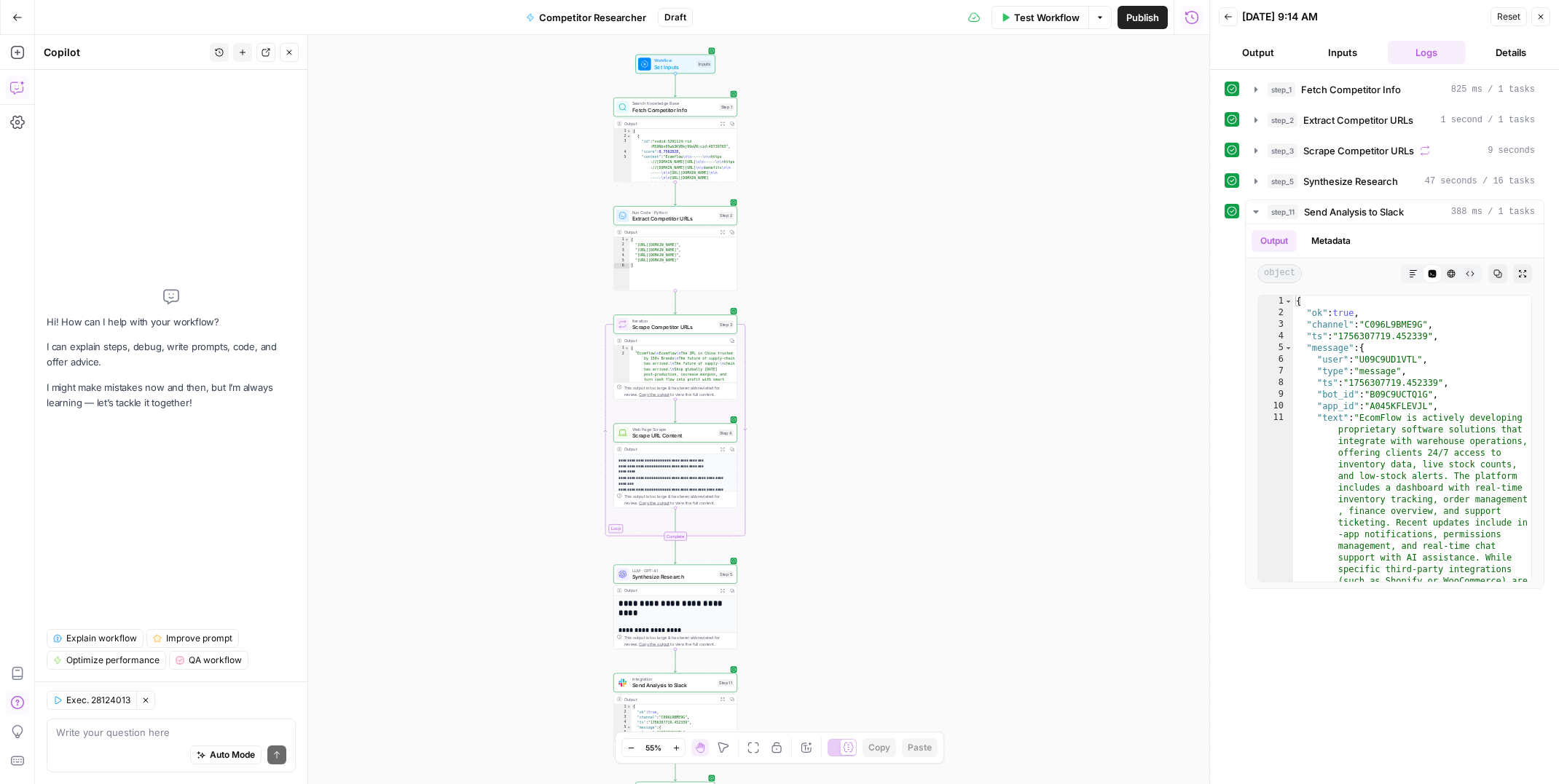
drag, startPoint x: 493, startPoint y: 447, endPoint x: 534, endPoint y: 228, distance: 222.8
click at [534, 228] on div "Workflow Set Inputs Inputs Search Knowledge Base Fetch Competitor Info Step 1 O…" at bounding box center [622, 410] width 1175 height 749
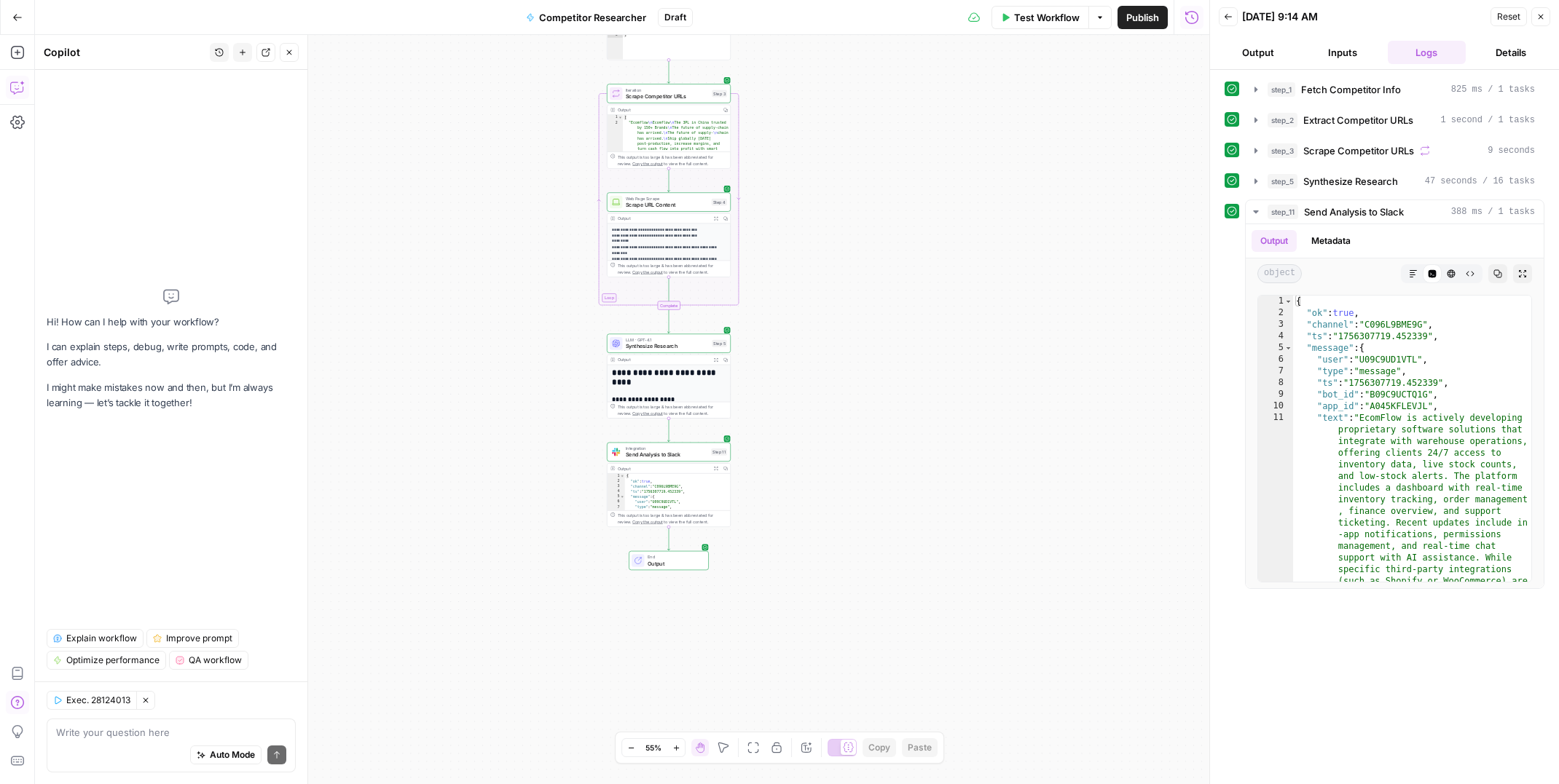
drag, startPoint x: 525, startPoint y: 489, endPoint x: 483, endPoint y: 313, distance: 180.9
click at [483, 313] on div "Workflow Set Inputs Inputs Search Knowledge Base Fetch Competitor Info Step 1 O…" at bounding box center [622, 410] width 1175 height 749
